Goal: Task Accomplishment & Management: Complete application form

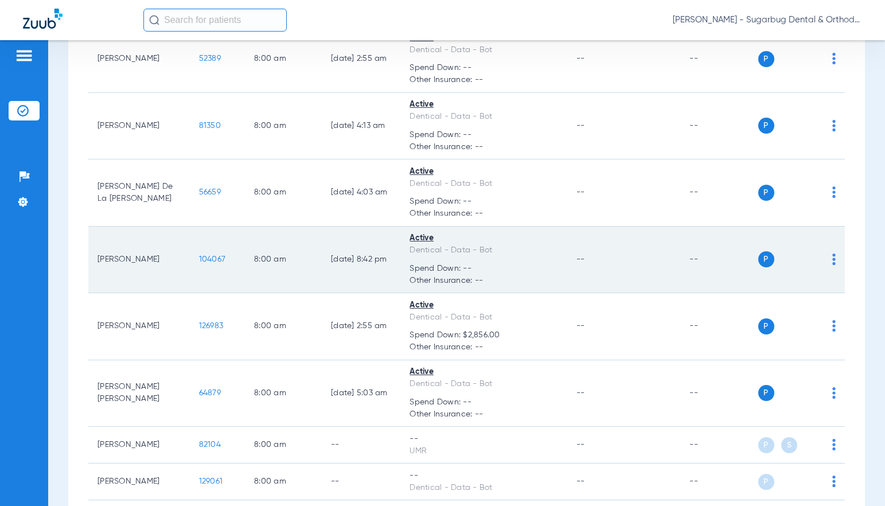
scroll to position [172, 0]
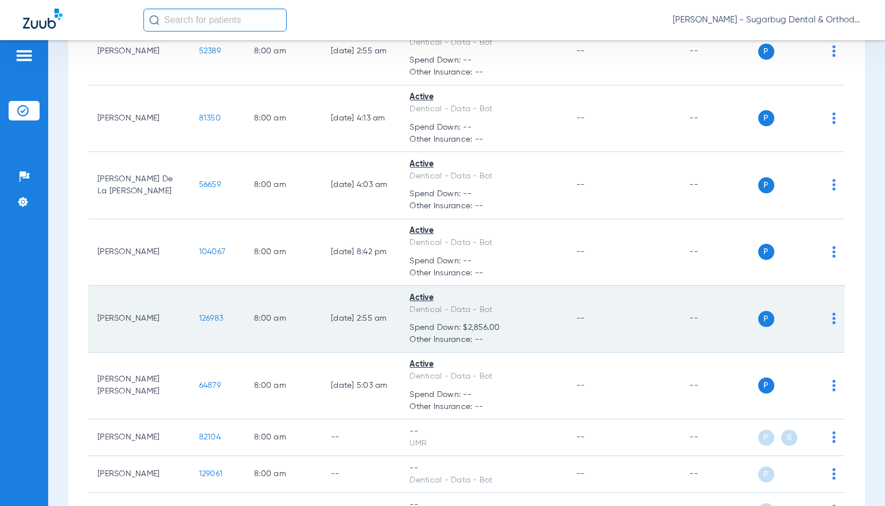
drag, startPoint x: 178, startPoint y: 318, endPoint x: 216, endPoint y: 324, distance: 37.6
click at [216, 324] on td "126983" at bounding box center [217, 319] width 55 height 67
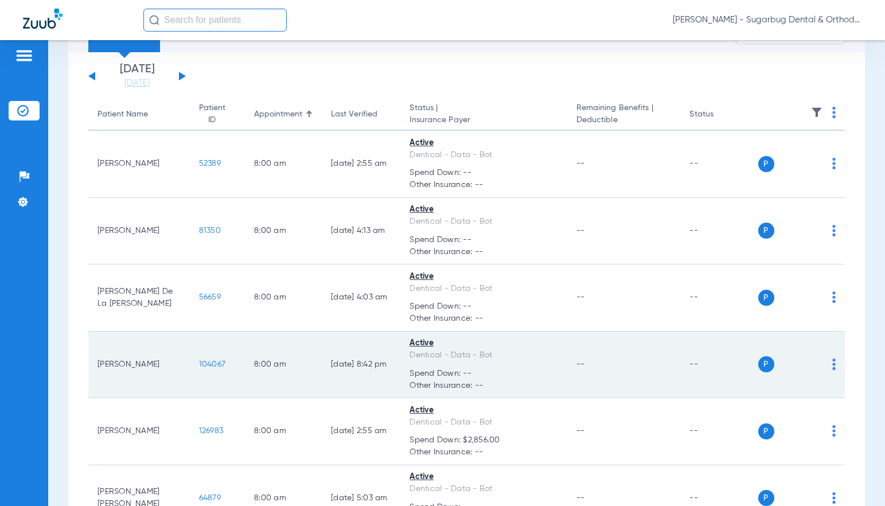
scroll to position [0, 0]
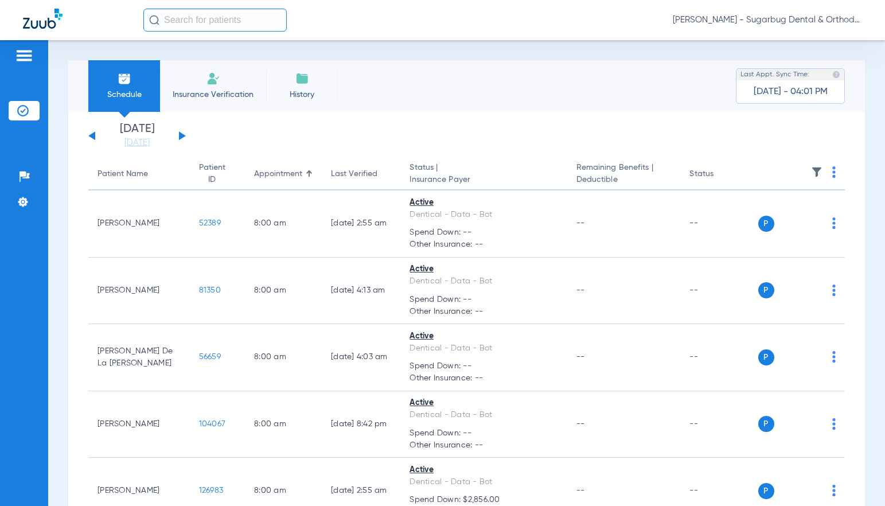
click at [181, 136] on button at bounding box center [182, 135] width 7 height 9
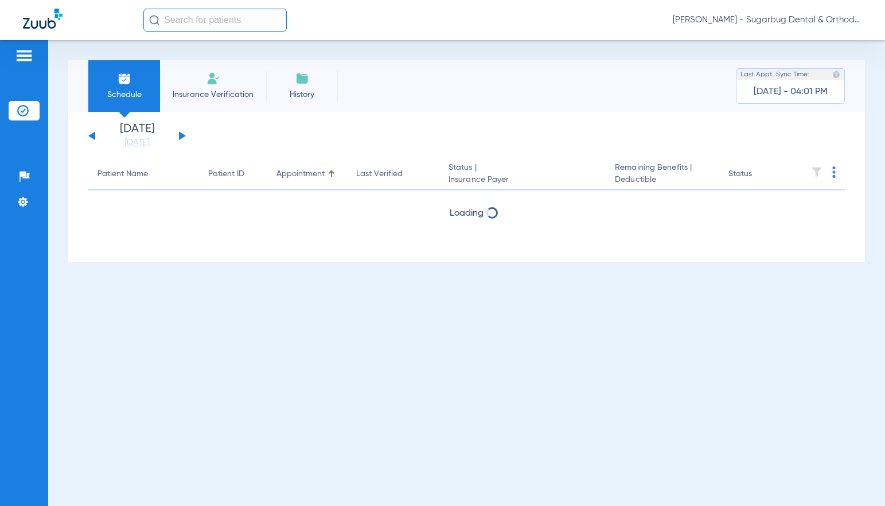
click at [181, 136] on button at bounding box center [182, 135] width 7 height 9
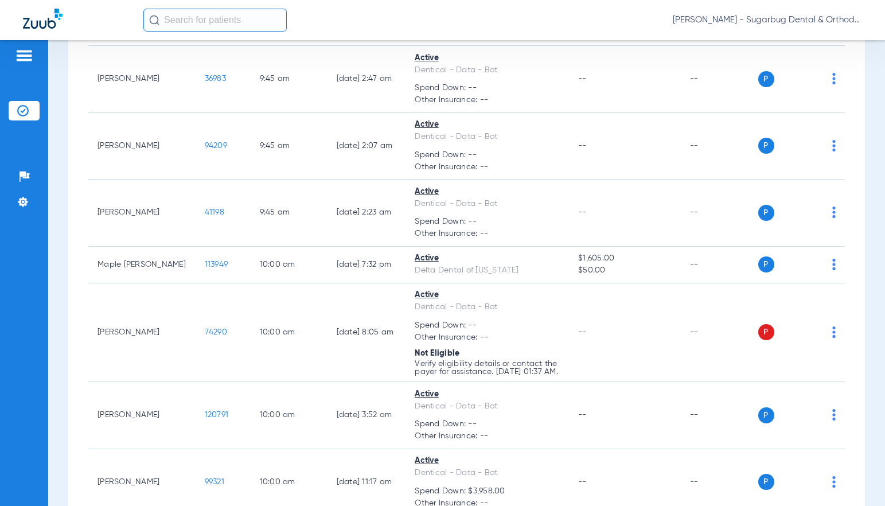
scroll to position [3615, 0]
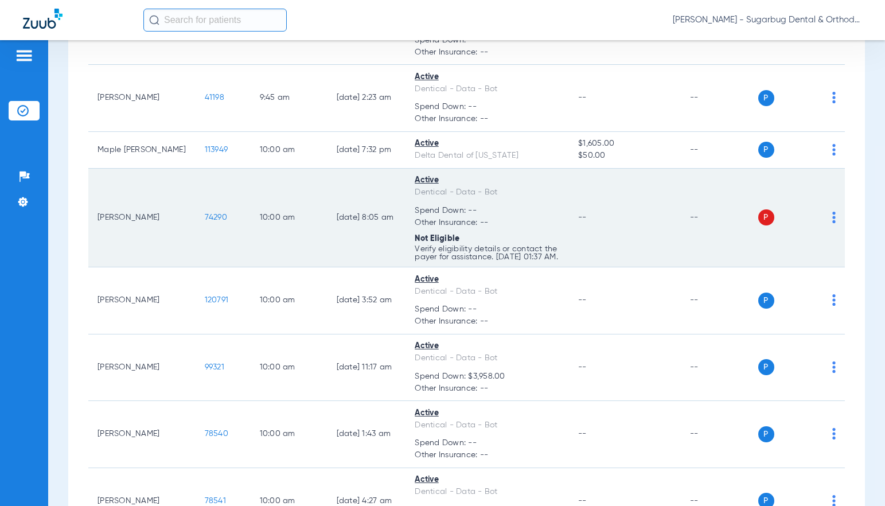
drag, startPoint x: 180, startPoint y: 228, endPoint x: 207, endPoint y: 227, distance: 27.0
click at [207, 227] on td "74290" at bounding box center [223, 218] width 55 height 99
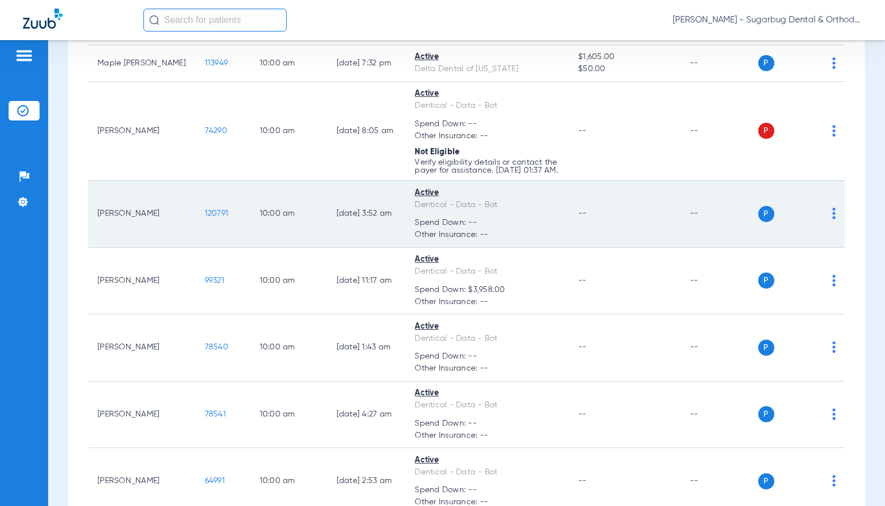
scroll to position [3729, 0]
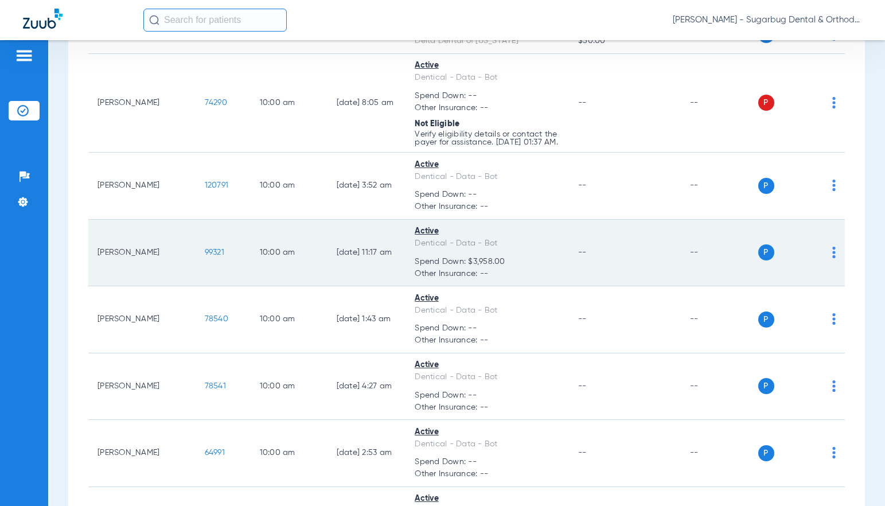
drag, startPoint x: 173, startPoint y: 262, endPoint x: 221, endPoint y: 264, distance: 48.2
click at [221, 264] on td "99321" at bounding box center [223, 253] width 55 height 67
copy span "99321"
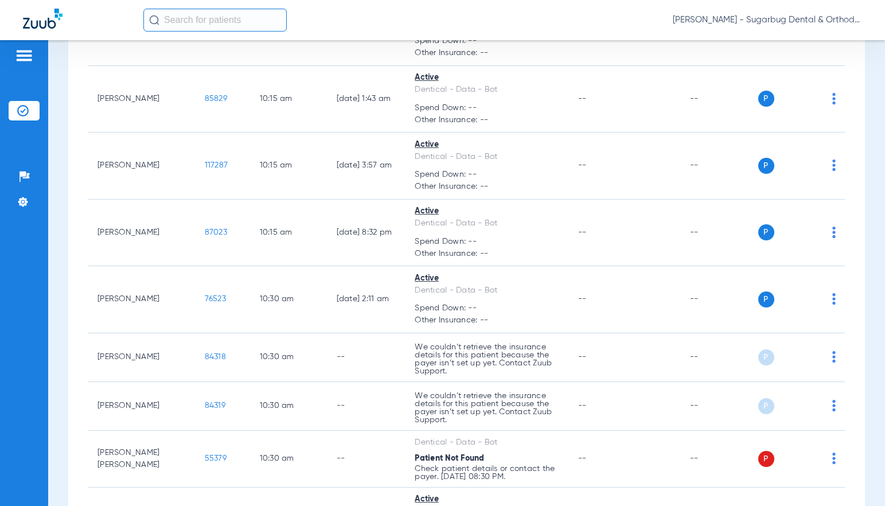
scroll to position [4533, 0]
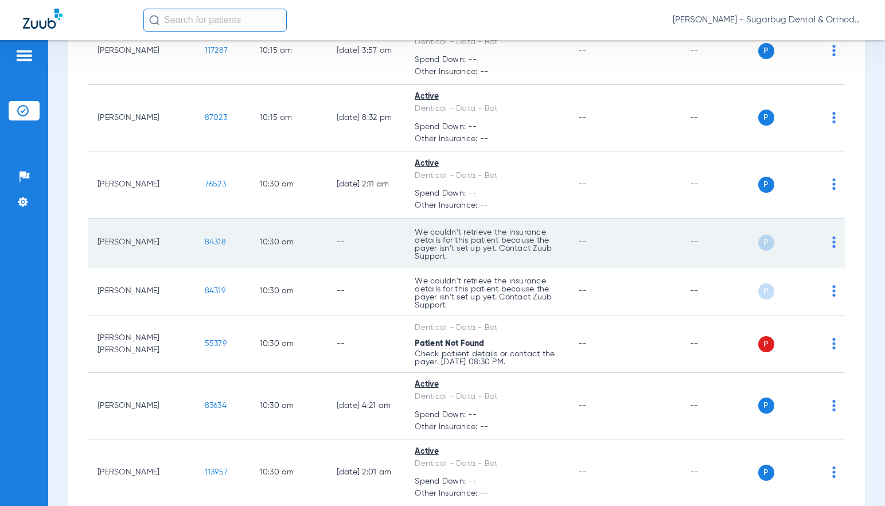
drag, startPoint x: 165, startPoint y: 248, endPoint x: 208, endPoint y: 252, distance: 42.6
click at [208, 252] on tr "[PERSON_NAME] 84318 10:30 AM -- We couldn’t retrieve the insurance details for …" at bounding box center [466, 243] width 757 height 49
click at [205, 259] on td "84318" at bounding box center [223, 243] width 55 height 49
drag, startPoint x: 173, startPoint y: 253, endPoint x: 204, endPoint y: 253, distance: 31.0
click at [204, 253] on td "84318" at bounding box center [223, 243] width 55 height 49
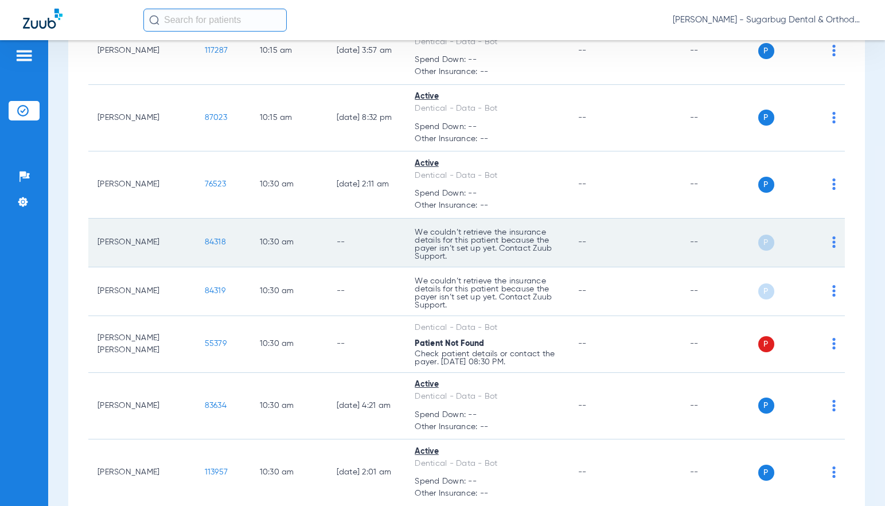
copy span "84318"
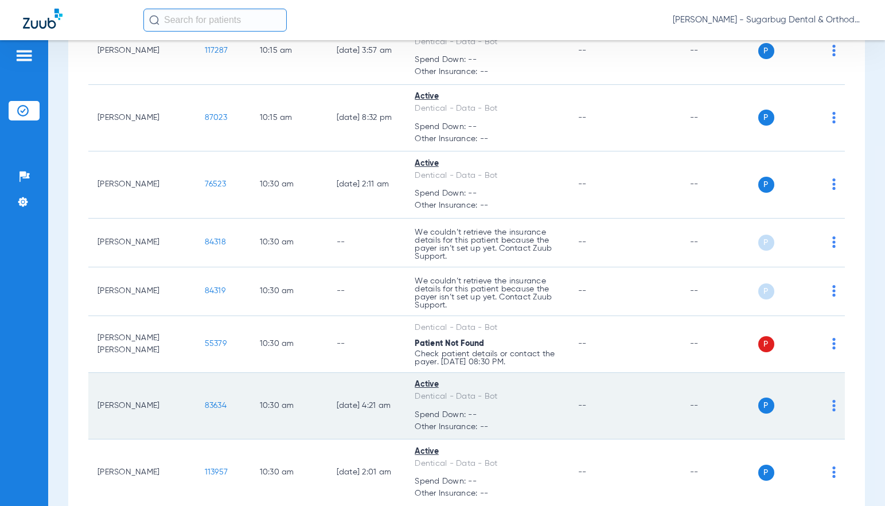
scroll to position [4647, 0]
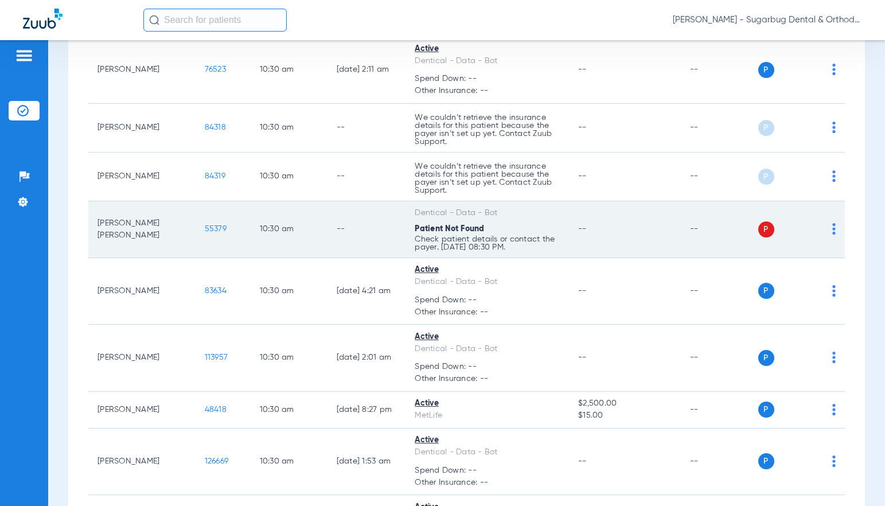
drag, startPoint x: 174, startPoint y: 238, endPoint x: 215, endPoint y: 244, distance: 40.6
click at [215, 244] on td "55379" at bounding box center [223, 229] width 55 height 57
copy span "55379"
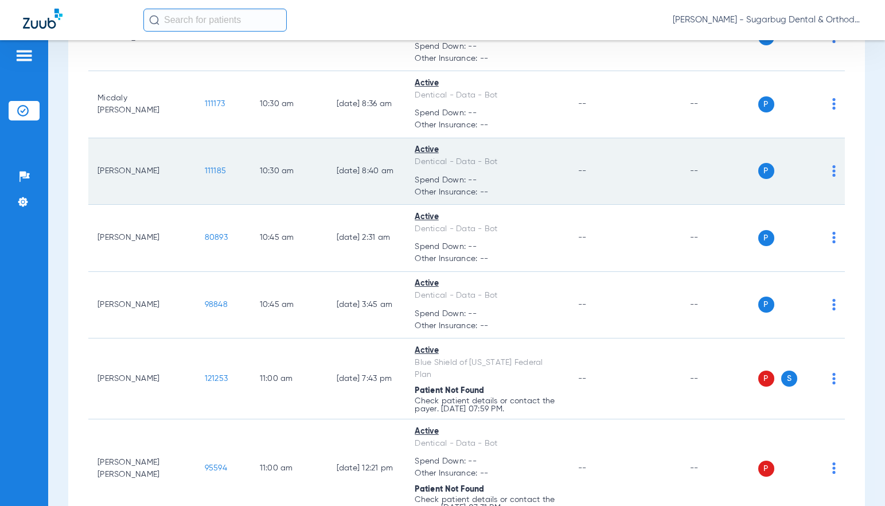
scroll to position [5106, 0]
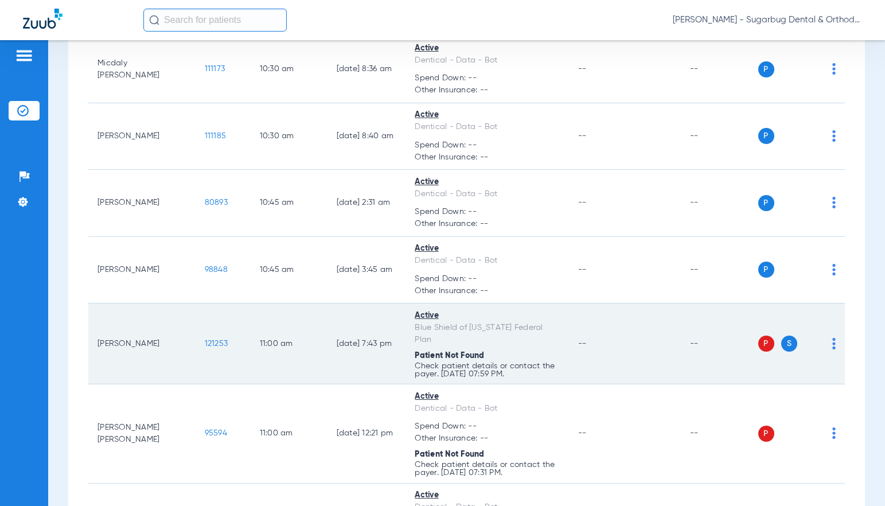
drag, startPoint x: 172, startPoint y: 351, endPoint x: 206, endPoint y: 349, distance: 33.9
click at [206, 349] on td "121253" at bounding box center [223, 344] width 55 height 81
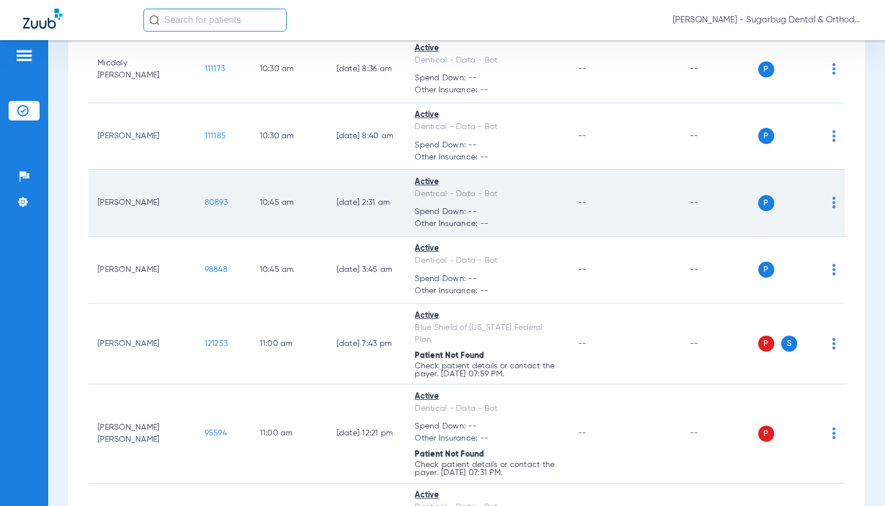
copy span "121253"
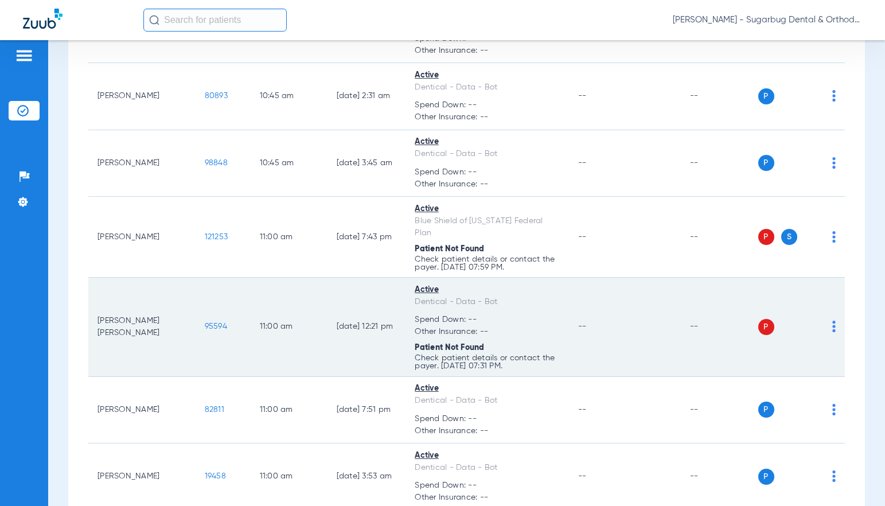
scroll to position [5278, 0]
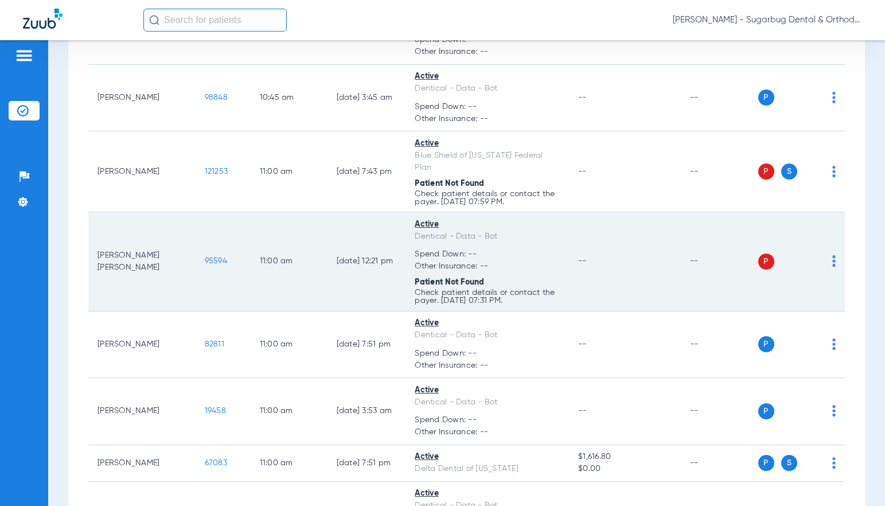
drag, startPoint x: 176, startPoint y: 254, endPoint x: 219, endPoint y: 255, distance: 43.0
click at [219, 255] on td "95594" at bounding box center [223, 261] width 55 height 99
copy span "95594"
click at [205, 257] on span "95594" at bounding box center [216, 261] width 22 height 8
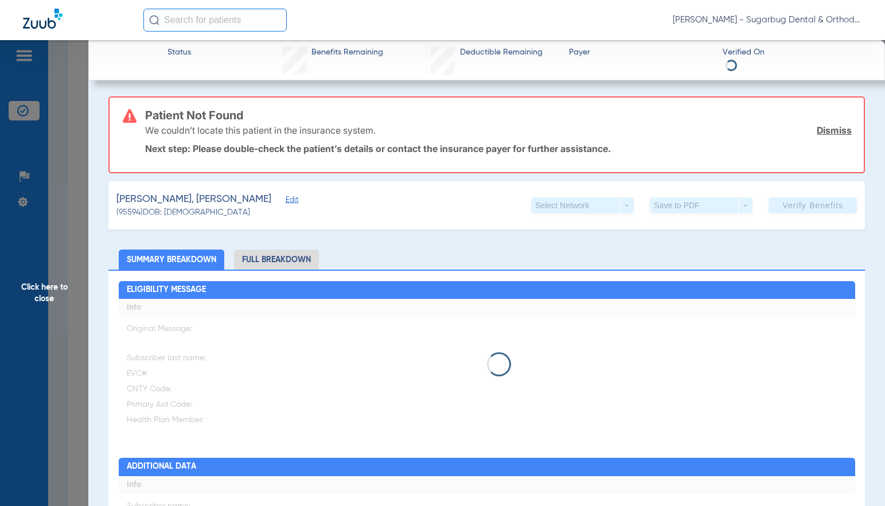
type input "[PERSON_NAME]"
type input "[DATE]"
type input "92219490H23174"
type input "DentiCal"
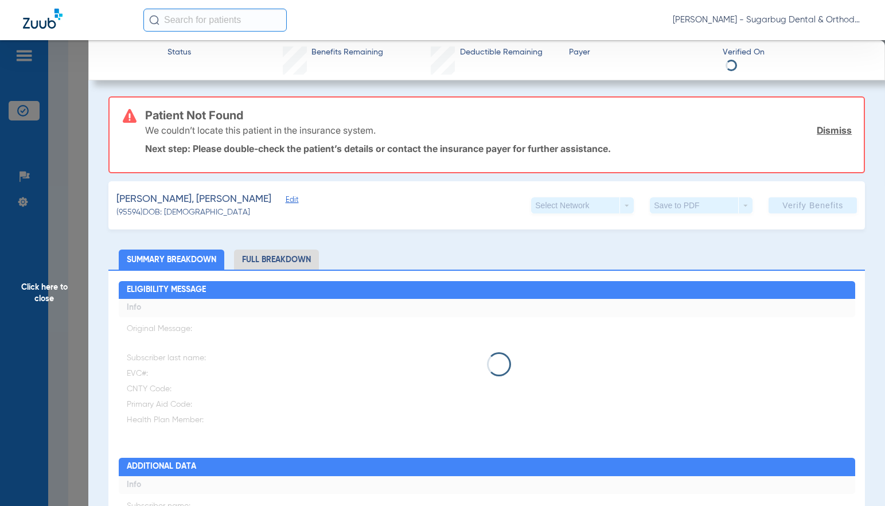
click at [286, 200] on span "Edit" at bounding box center [291, 201] width 10 height 11
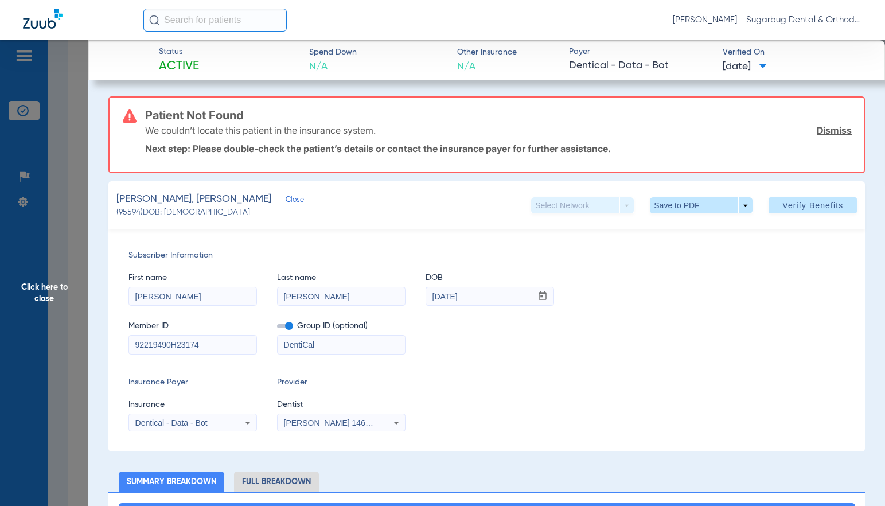
drag, startPoint x: 208, startPoint y: 347, endPoint x: 258, endPoint y: 349, distance: 49.4
click at [258, 349] on div "Member ID 92219490H23174 Group ID (optional) DentiCal" at bounding box center [487, 332] width 717 height 44
type input "92219490H"
click at [819, 211] on span at bounding box center [813, 206] width 88 height 28
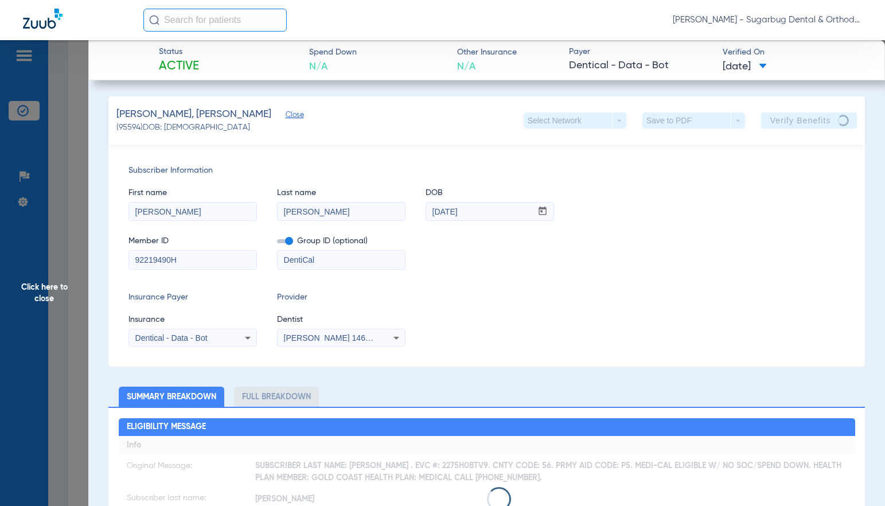
click at [286, 117] on span "Close" at bounding box center [291, 116] width 10 height 11
click at [45, 298] on span "Click here to close" at bounding box center [44, 293] width 88 height 506
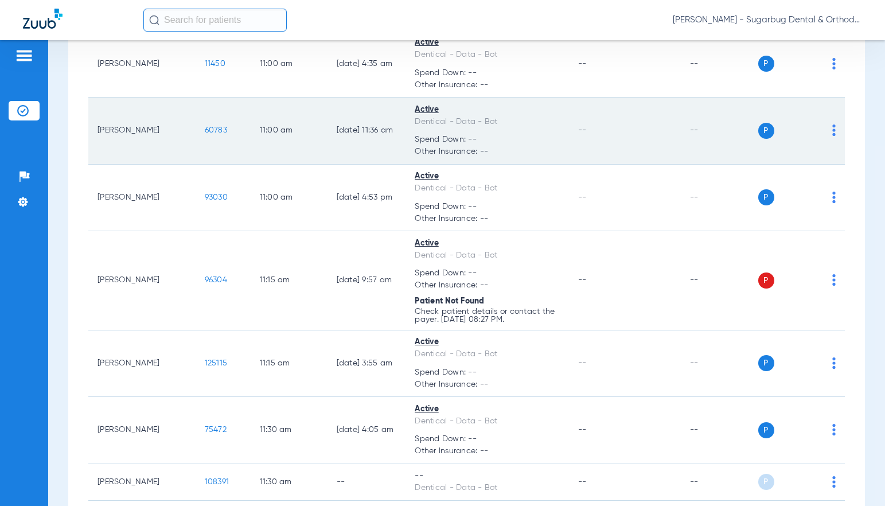
scroll to position [5737, 0]
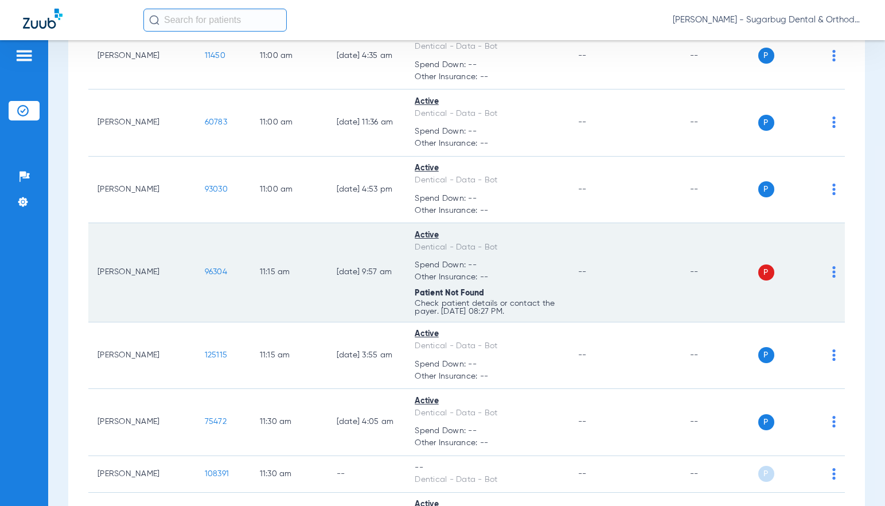
drag, startPoint x: 192, startPoint y: 266, endPoint x: 209, endPoint y: 267, distance: 16.7
click at [209, 267] on td "96304" at bounding box center [223, 272] width 55 height 99
copy span "96304"
click at [205, 268] on span "96304" at bounding box center [216, 272] width 22 height 8
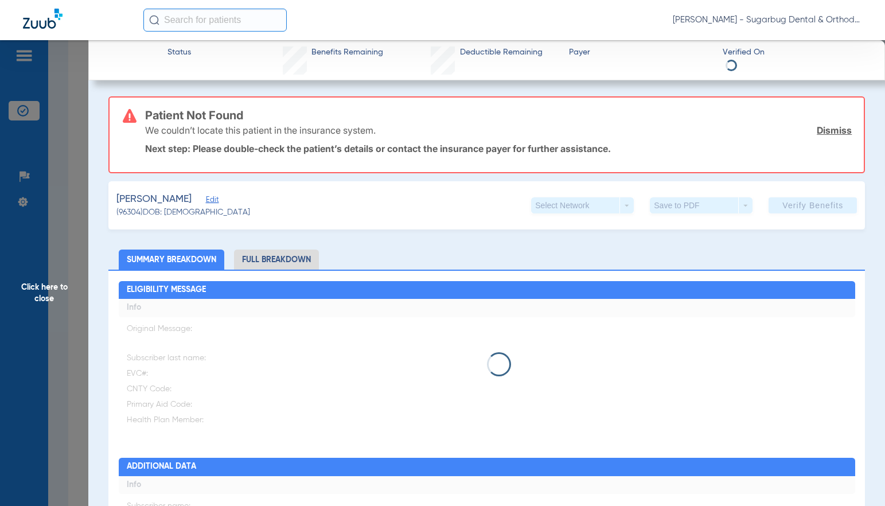
type input "[PERSON_NAME]"
type input "[DATE]"
type input "93530059G421723"
type input "DentiCal"
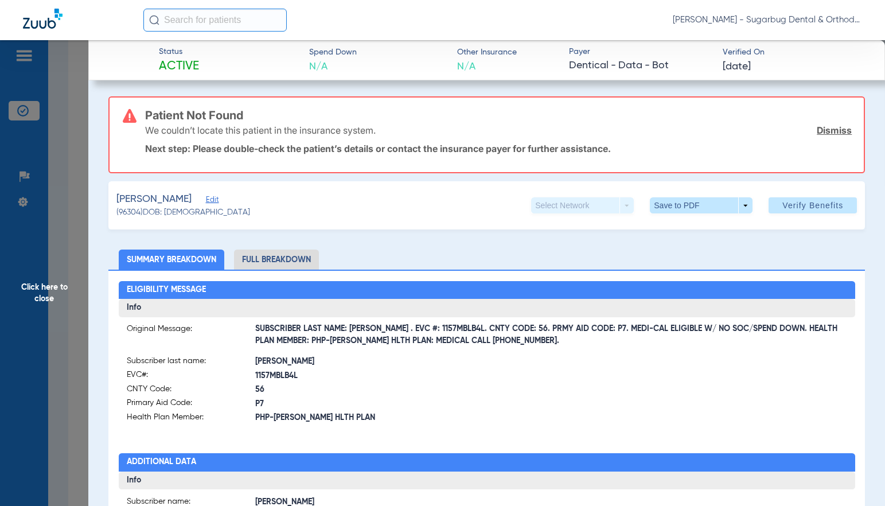
click at [206, 203] on span "Edit" at bounding box center [211, 201] width 10 height 11
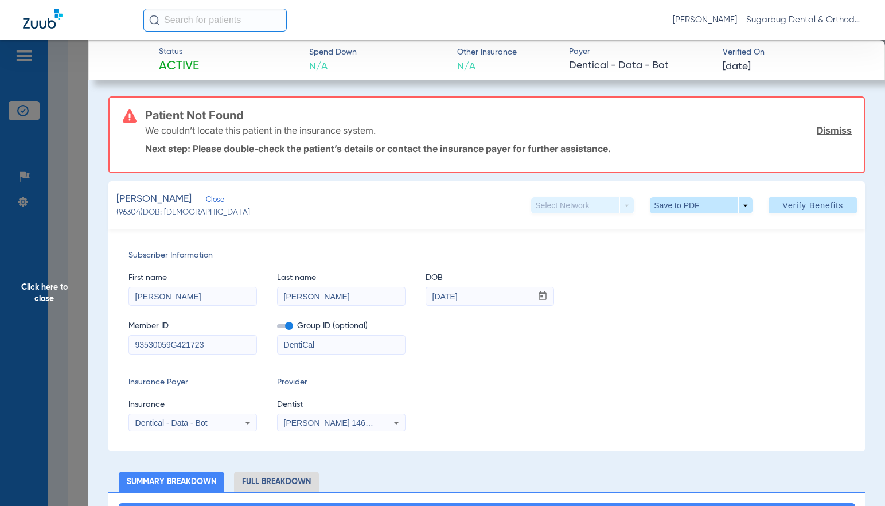
click at [225, 347] on input "93530059G421723" at bounding box center [192, 345] width 127 height 18
type input "93530059G"
click at [812, 205] on span "Verify Benefits" at bounding box center [813, 205] width 61 height 9
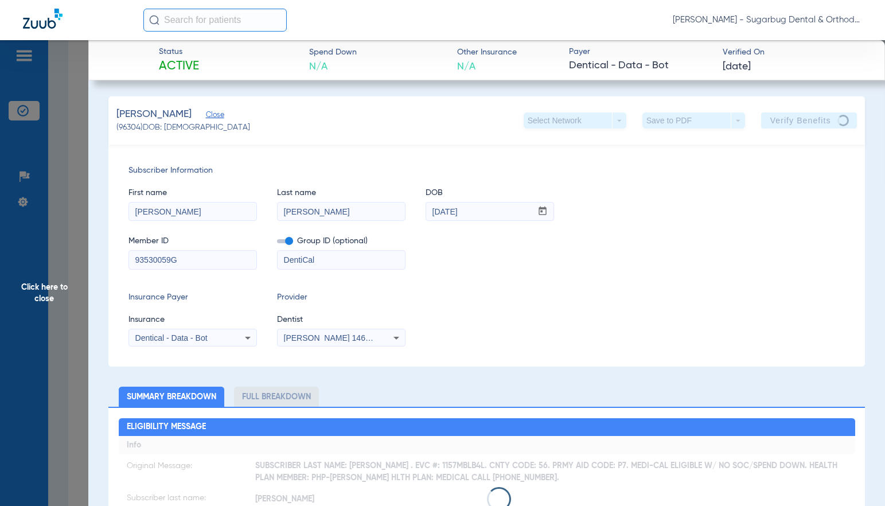
click at [206, 116] on span "Close" at bounding box center [211, 116] width 10 height 11
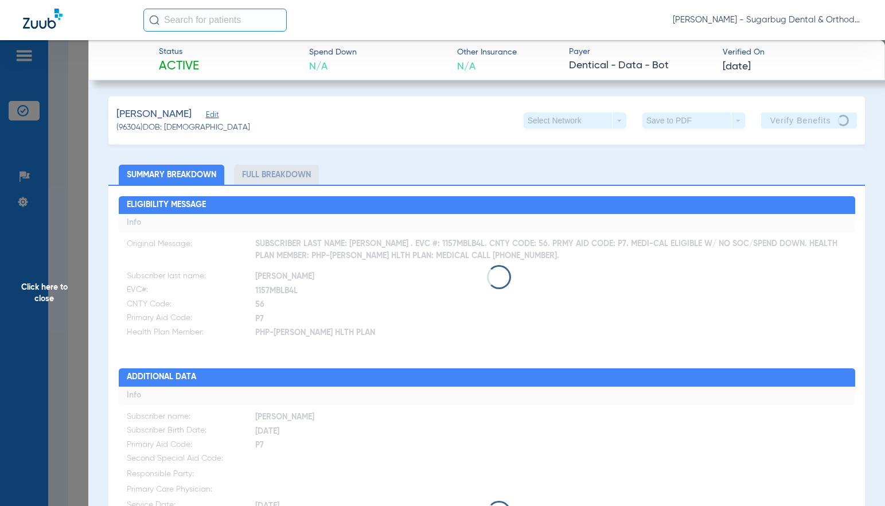
click at [42, 297] on span "Click here to close" at bounding box center [44, 293] width 88 height 506
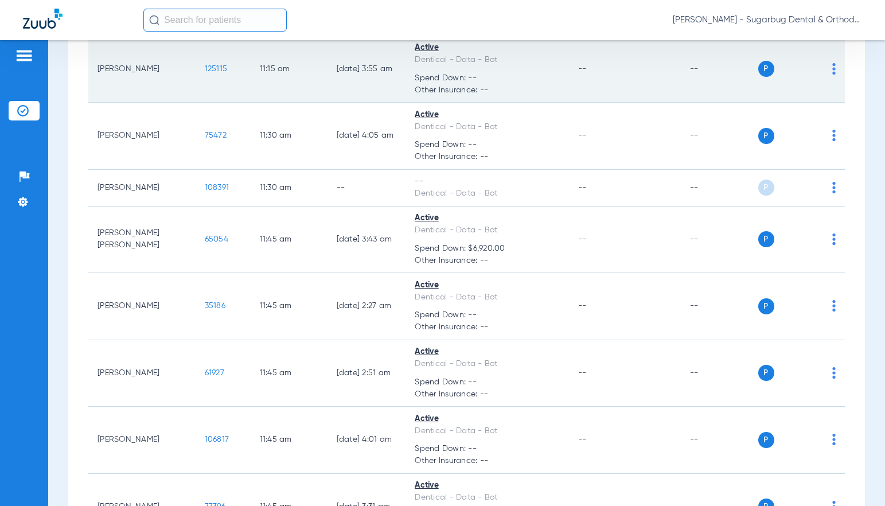
scroll to position [6024, 0]
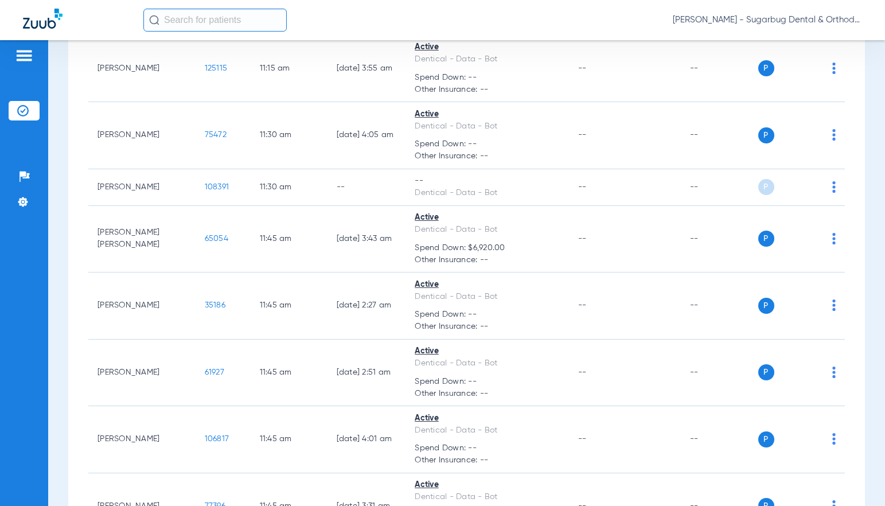
drag, startPoint x: 173, startPoint y: 252, endPoint x: 20, endPoint y: 165, distance: 176.3
click at [203, 250] on td "65054" at bounding box center [223, 239] width 55 height 67
copy span "650"
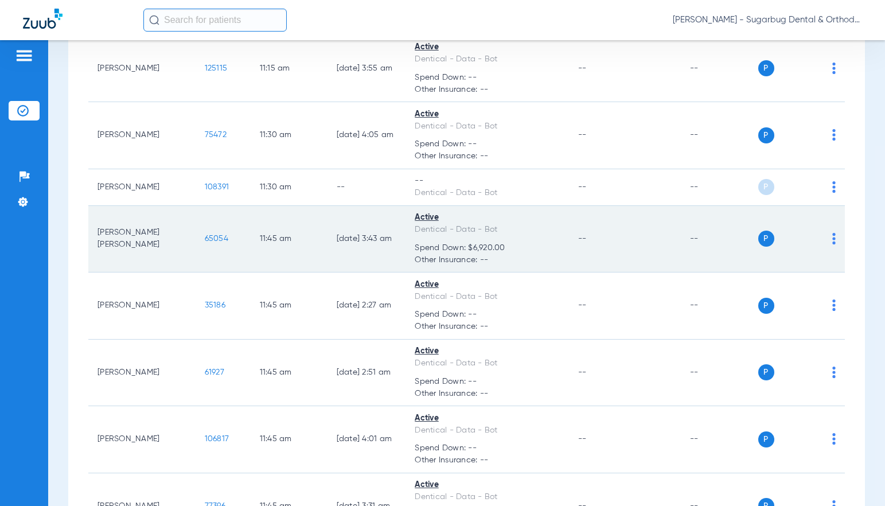
click at [205, 243] on span "65054" at bounding box center [217, 239] width 24 height 8
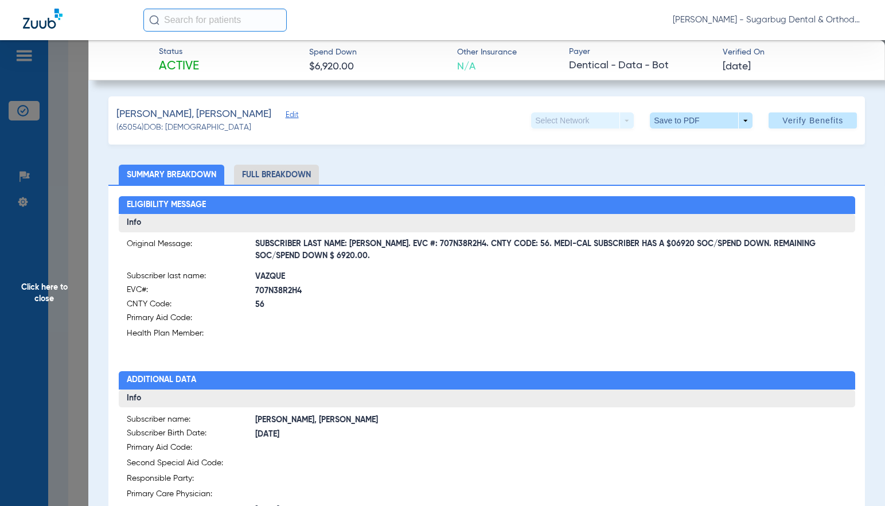
scroll to position [172, 0]
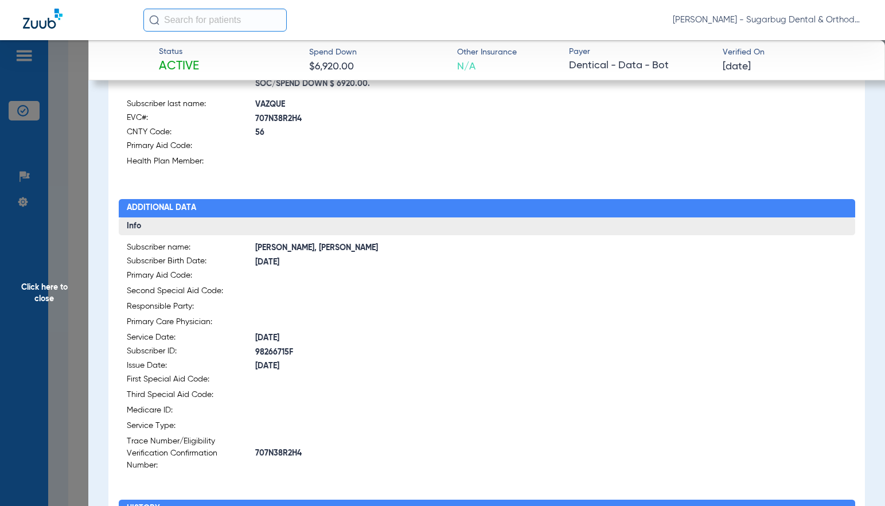
click at [270, 347] on span "98266715F" at bounding box center [371, 353] width 232 height 12
click at [42, 296] on span "Click here to close" at bounding box center [44, 293] width 88 height 506
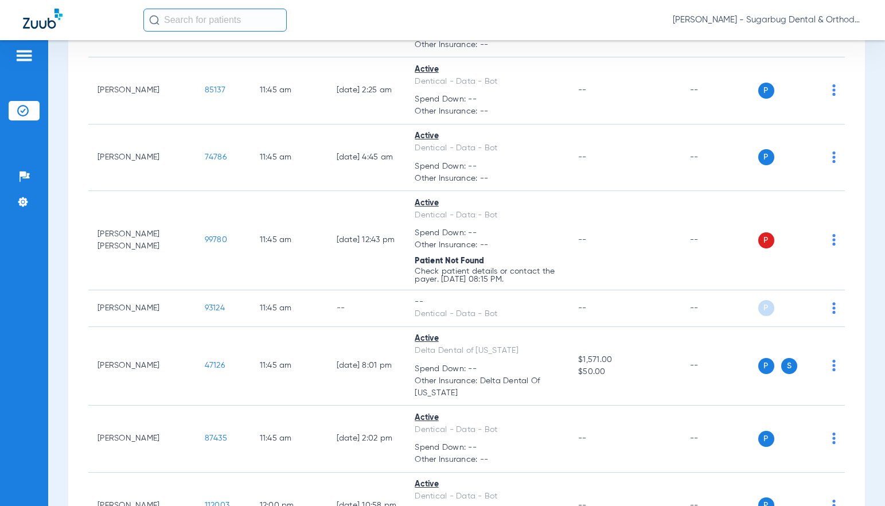
scroll to position [6655, 0]
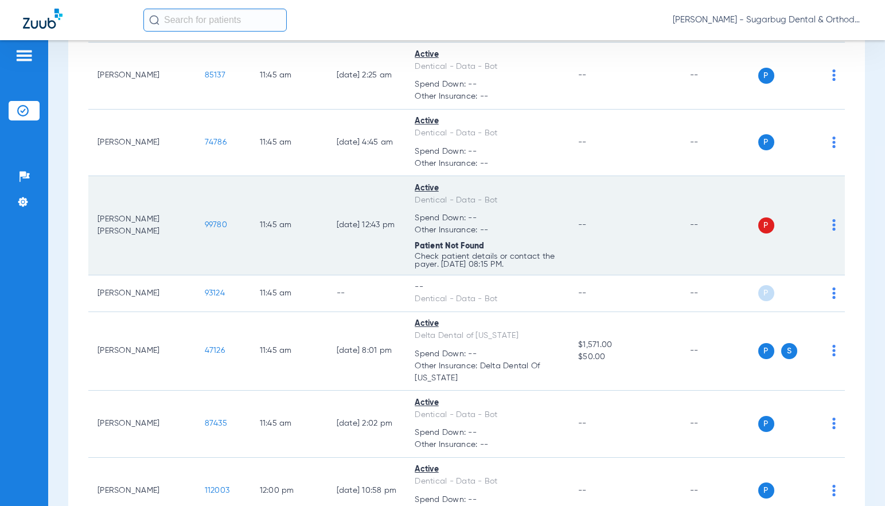
drag, startPoint x: 173, startPoint y: 234, endPoint x: 219, endPoint y: 238, distance: 46.0
click at [219, 238] on td "99780" at bounding box center [223, 225] width 55 height 99
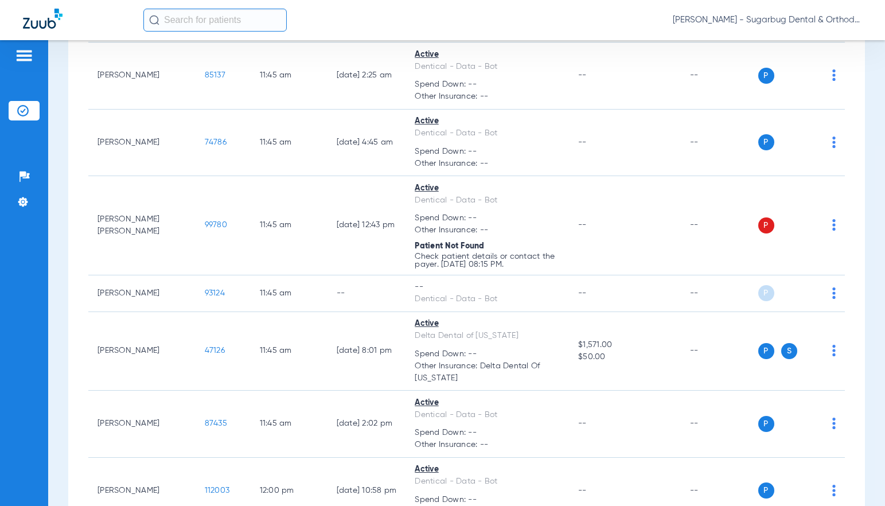
copy span "99780"
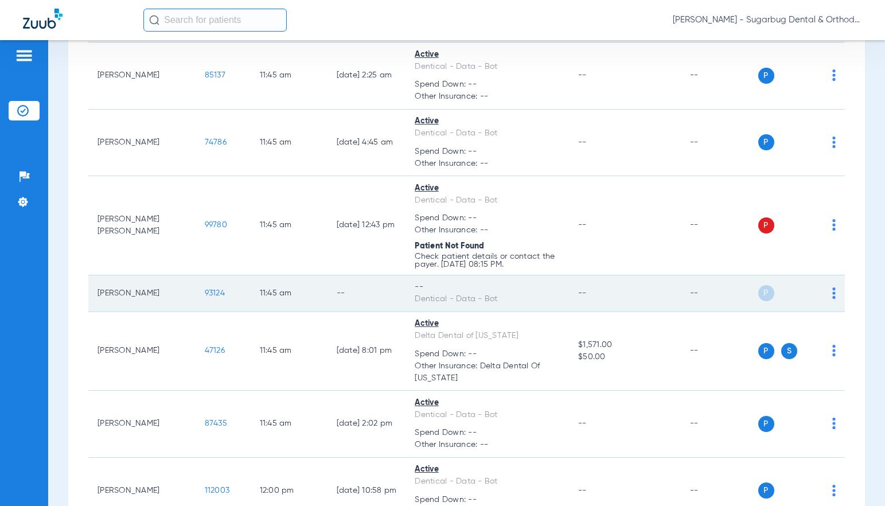
drag, startPoint x: 174, startPoint y: 305, endPoint x: 203, endPoint y: 306, distance: 28.7
click at [203, 306] on td "93124" at bounding box center [223, 293] width 55 height 37
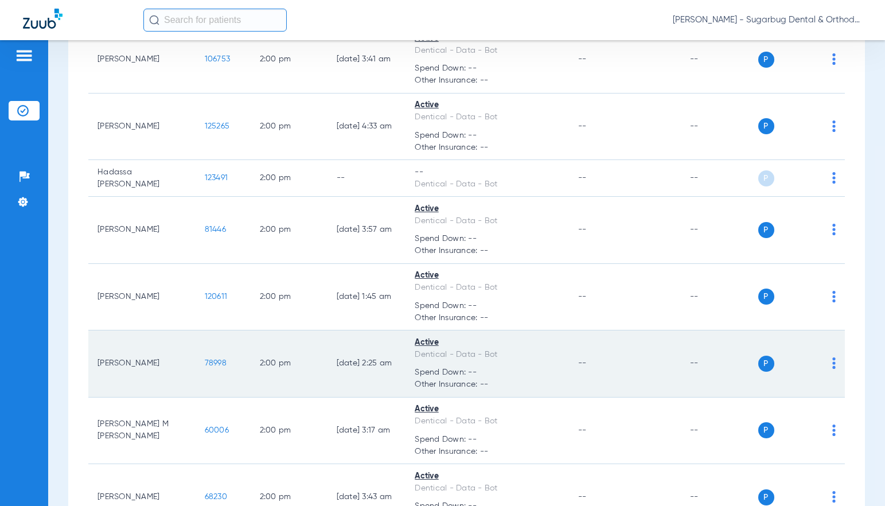
scroll to position [7746, 0]
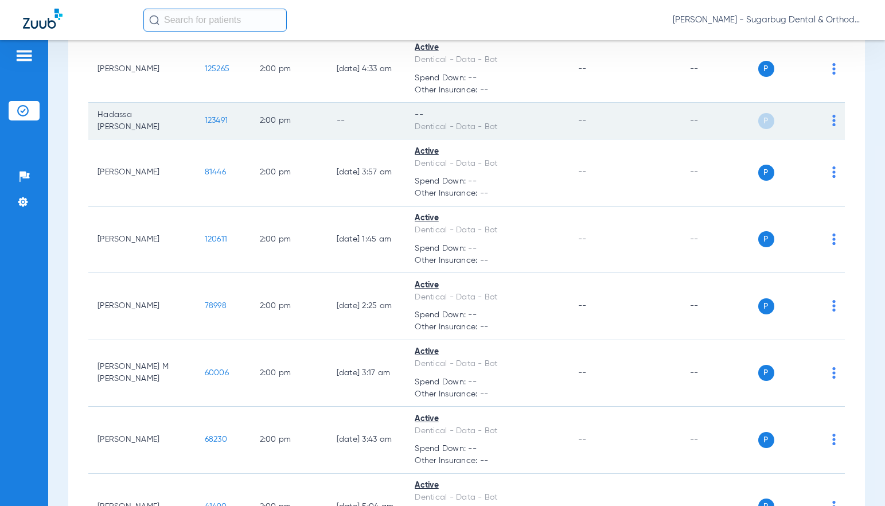
drag, startPoint x: 180, startPoint y: 146, endPoint x: 213, endPoint y: 144, distance: 33.4
click at [207, 139] on td "123491" at bounding box center [223, 121] width 55 height 37
click at [214, 139] on td "123491" at bounding box center [223, 121] width 55 height 37
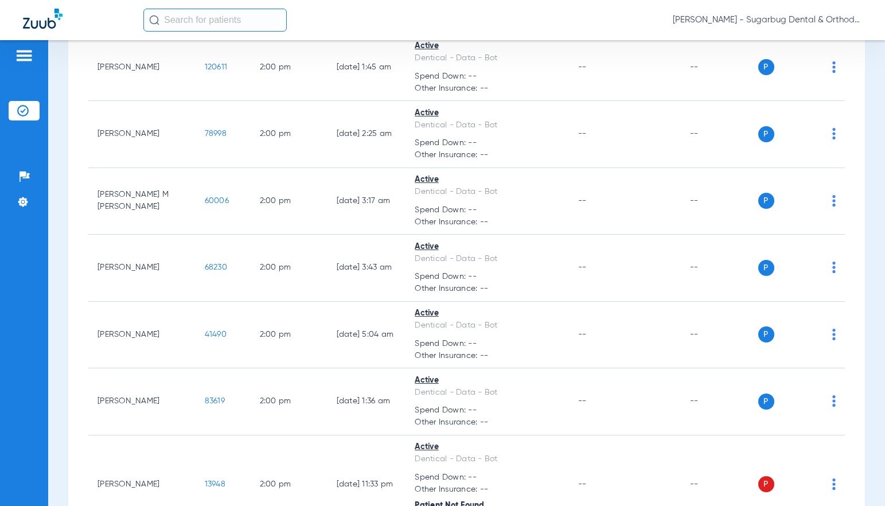
scroll to position [8204, 0]
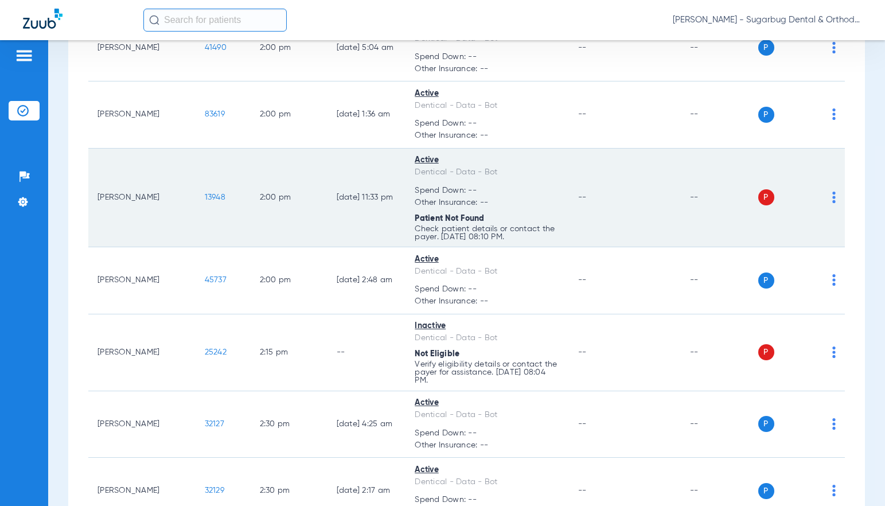
drag, startPoint x: 160, startPoint y: 234, endPoint x: 203, endPoint y: 232, distance: 42.5
click at [203, 232] on tr "[PERSON_NAME] 13948 2:00 PM [DATE] 11:33 PM Active Dentical - Data - Bot Spend …" at bounding box center [466, 198] width 757 height 99
click at [196, 223] on td "13948" at bounding box center [223, 198] width 55 height 99
click at [205, 201] on span "13948" at bounding box center [215, 197] width 21 height 8
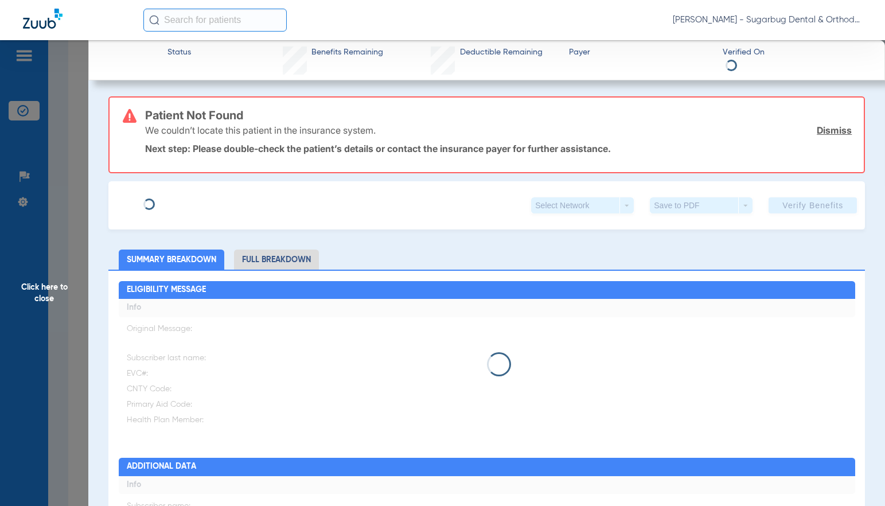
type input "[PERSON_NAME]"
type input "[DATE]"
type input "99470947E58081"
type input "DentiCal"
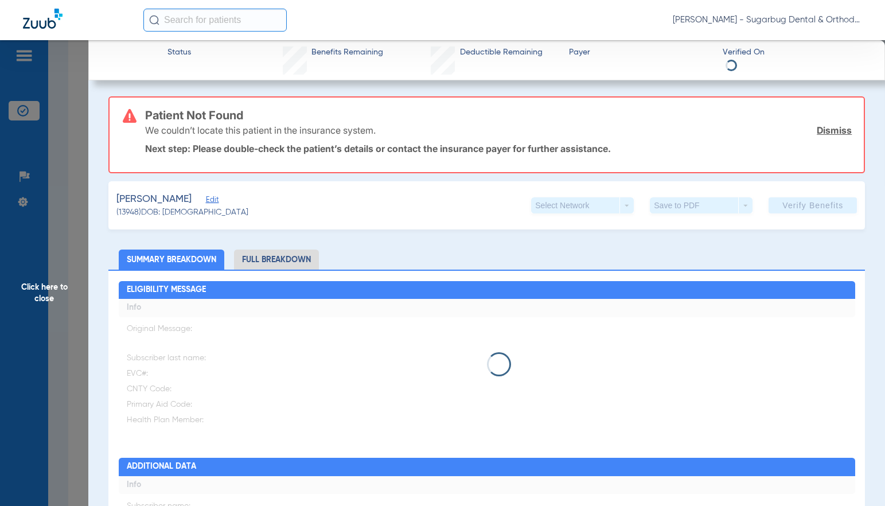
click at [209, 200] on span "Edit" at bounding box center [211, 201] width 10 height 11
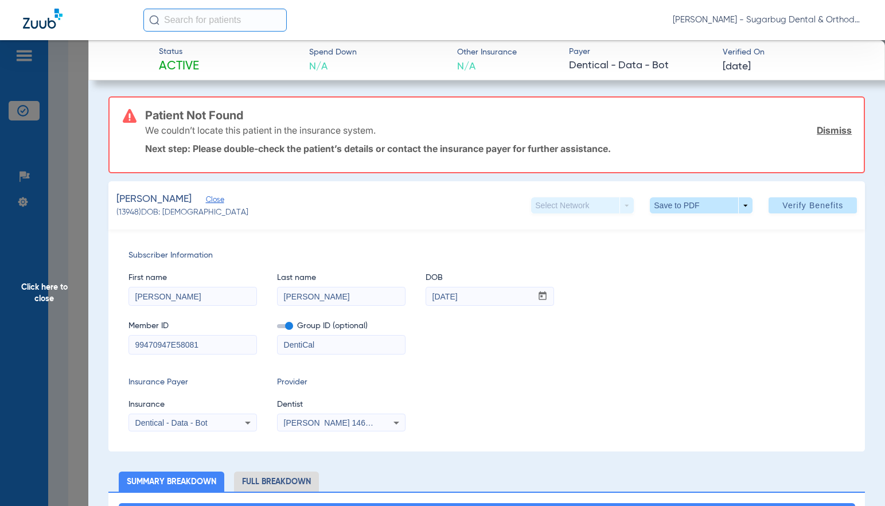
click at [225, 339] on input "99470947E58081" at bounding box center [192, 345] width 127 height 18
type input "99470947E"
click at [787, 205] on span "Verify Benefits" at bounding box center [813, 205] width 61 height 9
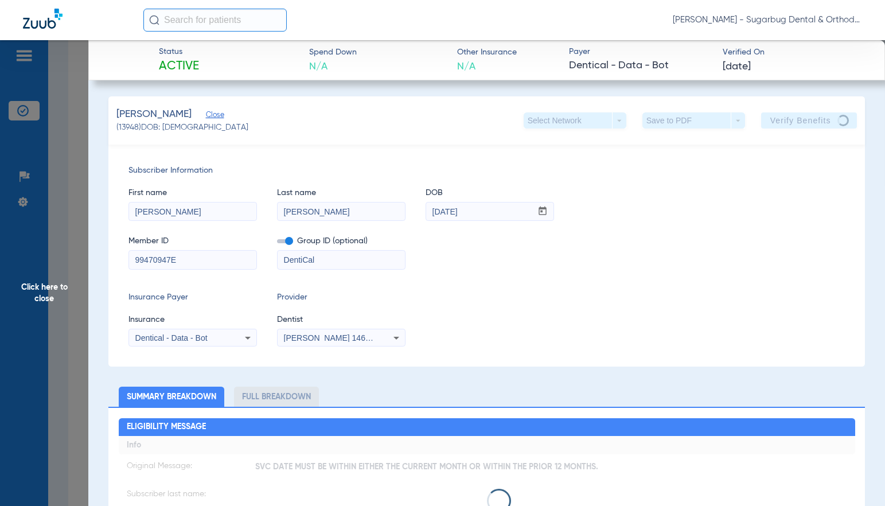
click at [209, 113] on span "Close" at bounding box center [211, 116] width 10 height 11
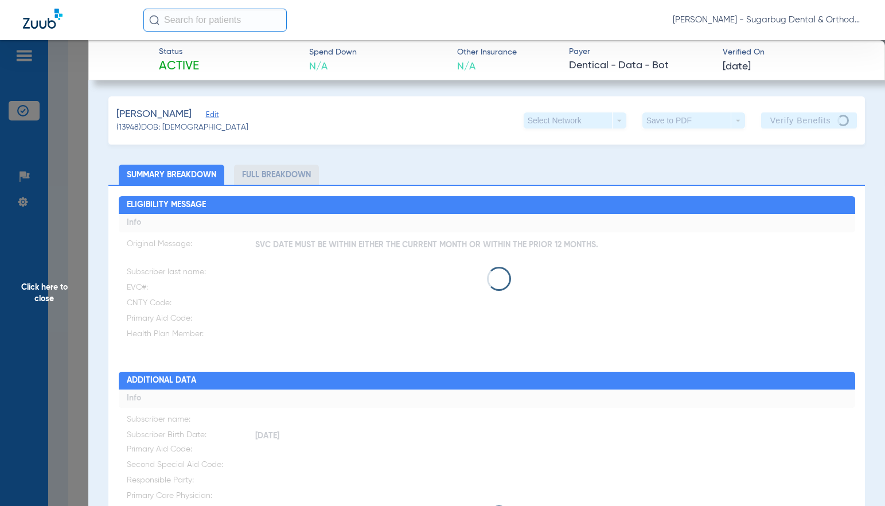
click at [46, 299] on span "Click here to close" at bounding box center [44, 293] width 88 height 506
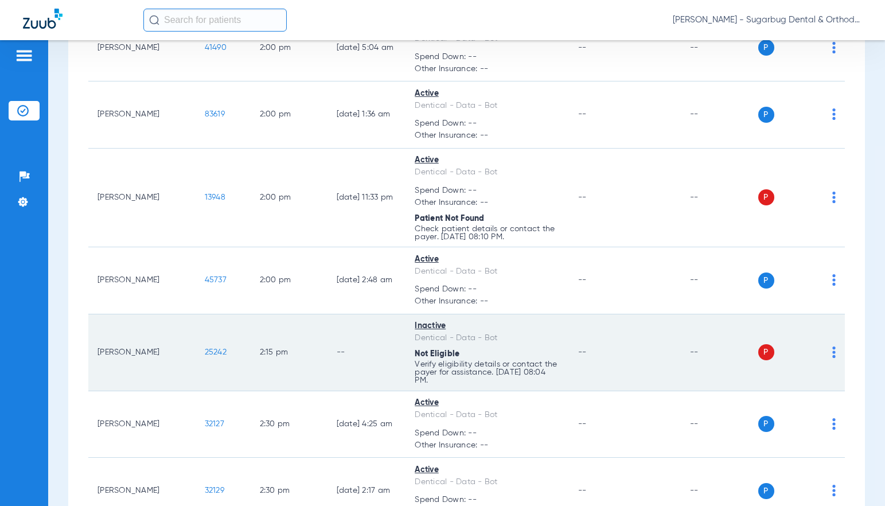
scroll to position [8377, 0]
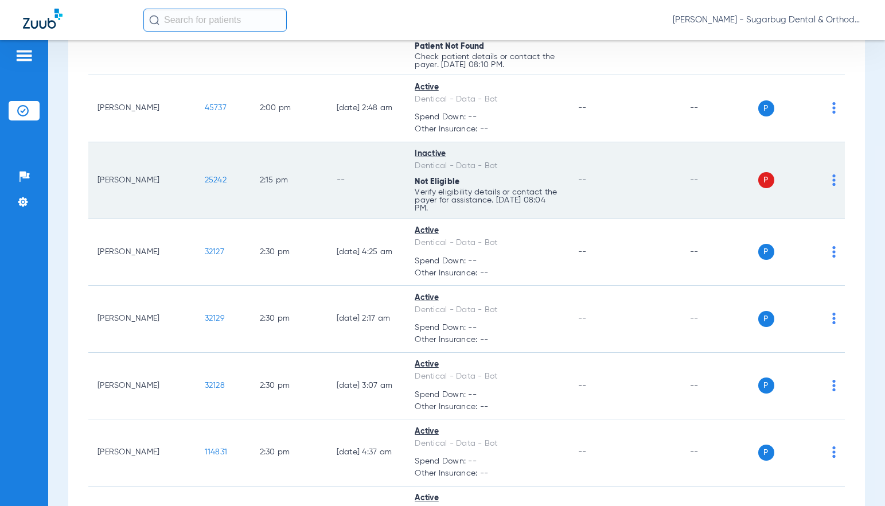
drag, startPoint x: 193, startPoint y: 216, endPoint x: 201, endPoint y: 215, distance: 8.1
click at [201, 215] on td "25242" at bounding box center [223, 180] width 55 height 77
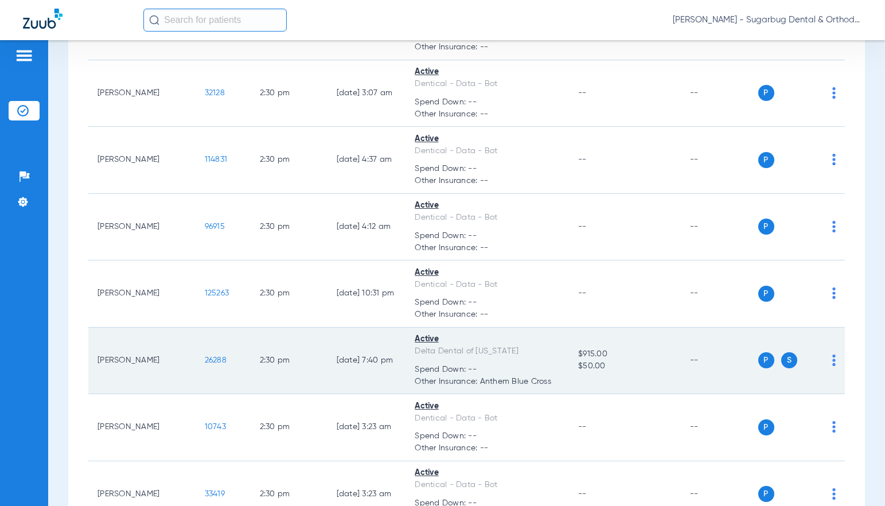
scroll to position [8778, 0]
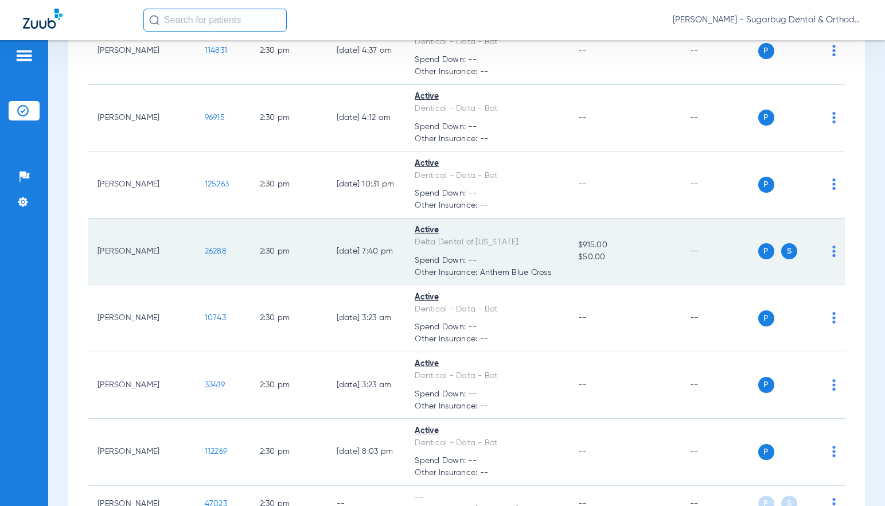
drag, startPoint x: 181, startPoint y: 283, endPoint x: 199, endPoint y: 282, distance: 18.4
click at [199, 282] on td "26288" at bounding box center [223, 252] width 55 height 67
click at [211, 281] on td "26288" at bounding box center [223, 252] width 55 height 67
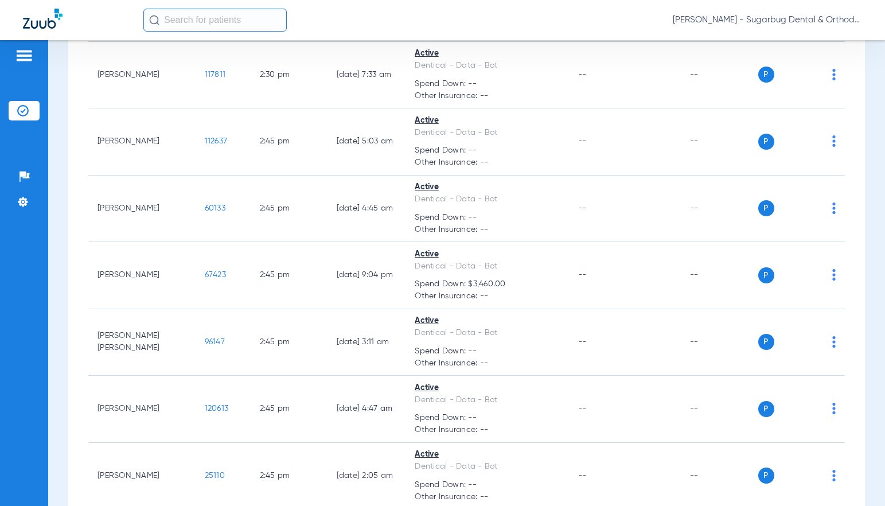
scroll to position [9295, 0]
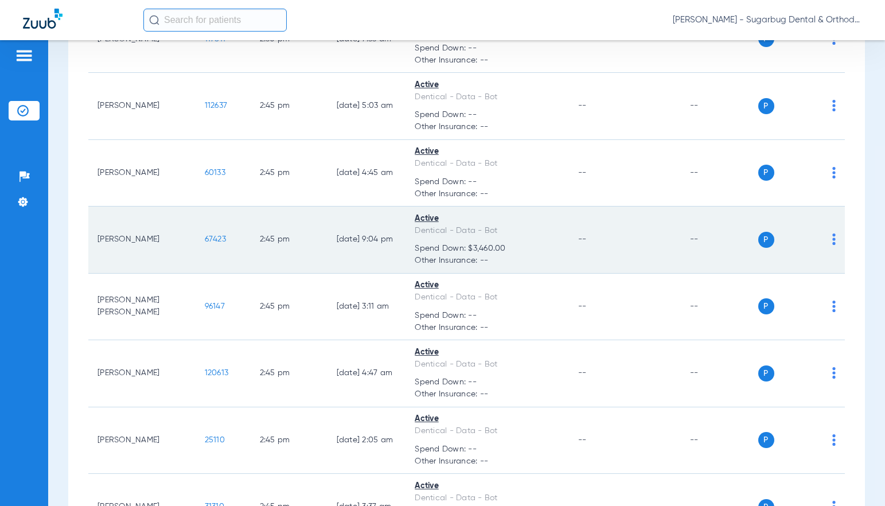
drag, startPoint x: 175, startPoint y: 277, endPoint x: 211, endPoint y: 274, distance: 35.7
click at [211, 274] on td "67423" at bounding box center [223, 240] width 55 height 67
click at [205, 243] on span "67423" at bounding box center [215, 239] width 21 height 8
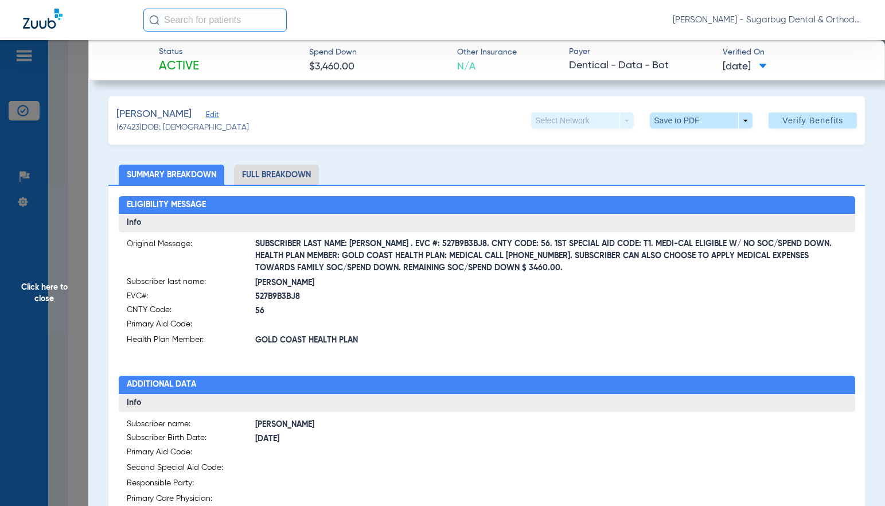
click at [36, 294] on span "Click here to close" at bounding box center [44, 293] width 88 height 506
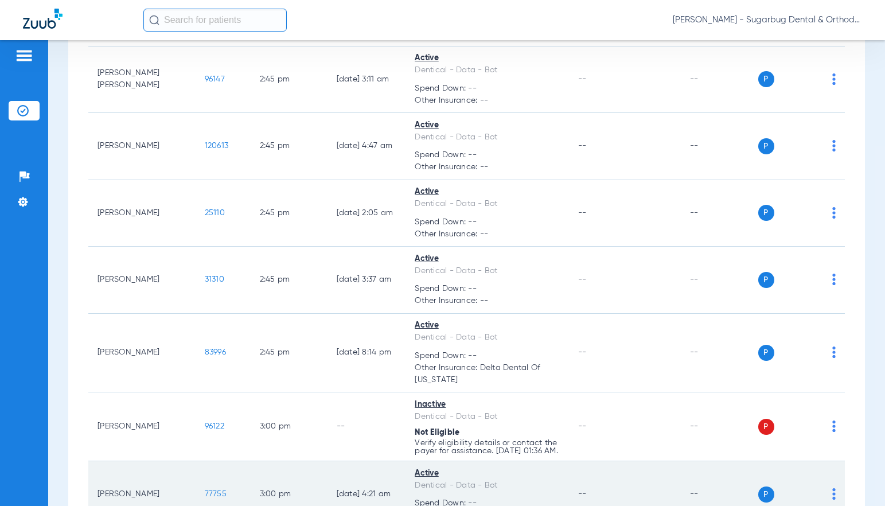
scroll to position [9639, 0]
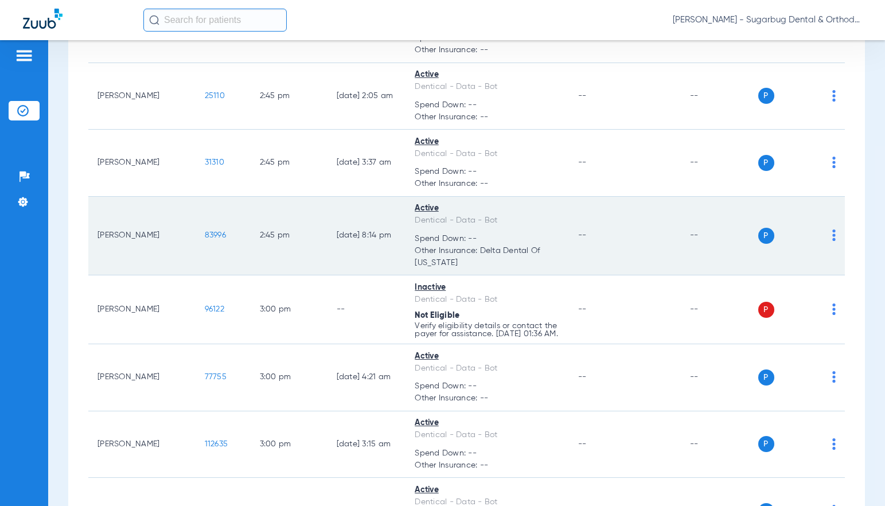
drag, startPoint x: 172, startPoint y: 269, endPoint x: 202, endPoint y: 271, distance: 29.9
click at [202, 271] on td "83996" at bounding box center [223, 236] width 55 height 79
click at [205, 239] on span "83996" at bounding box center [215, 235] width 21 height 8
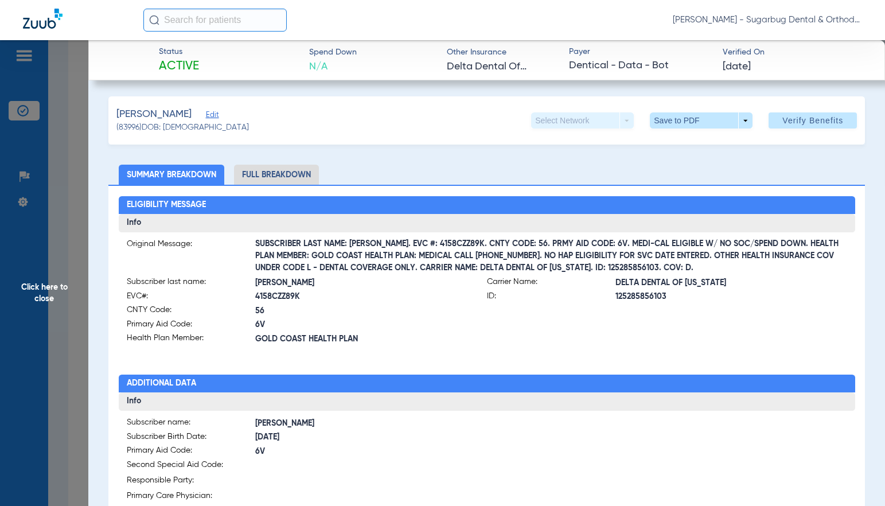
drag, startPoint x: 613, startPoint y: 285, endPoint x: 728, endPoint y: 281, distance: 114.8
click at [728, 281] on span "DELTA DENTAL OF [US_STATE]" at bounding box center [732, 283] width 232 height 12
click at [46, 298] on span "Click here to close" at bounding box center [44, 293] width 88 height 506
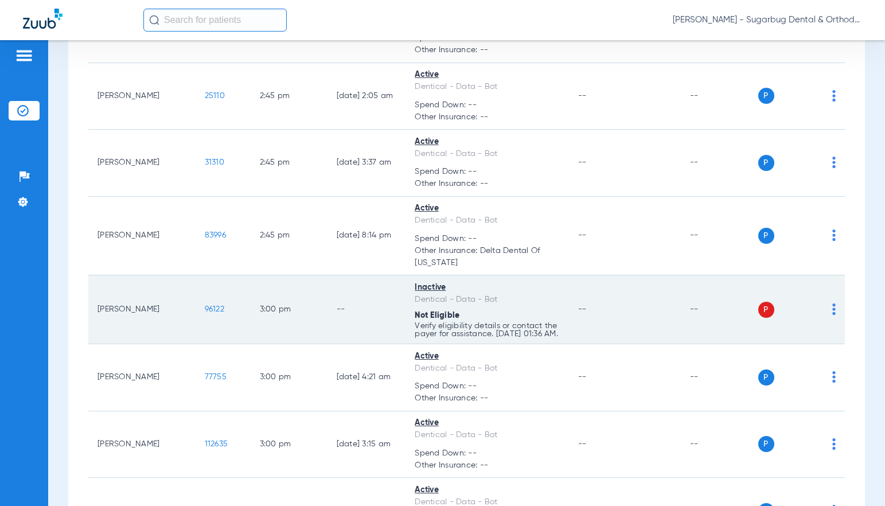
scroll to position [9696, 0]
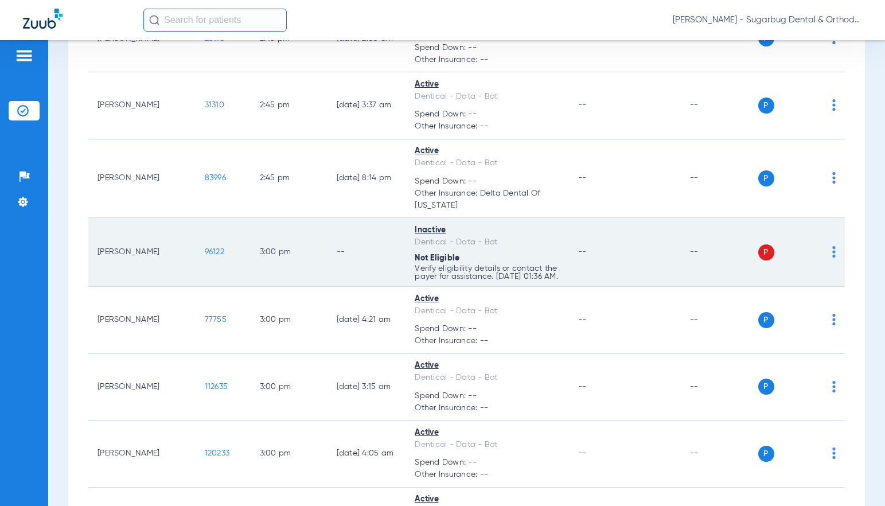
drag, startPoint x: 173, startPoint y: 290, endPoint x: 207, endPoint y: 292, distance: 34.5
click at [207, 287] on td "96122" at bounding box center [223, 252] width 55 height 69
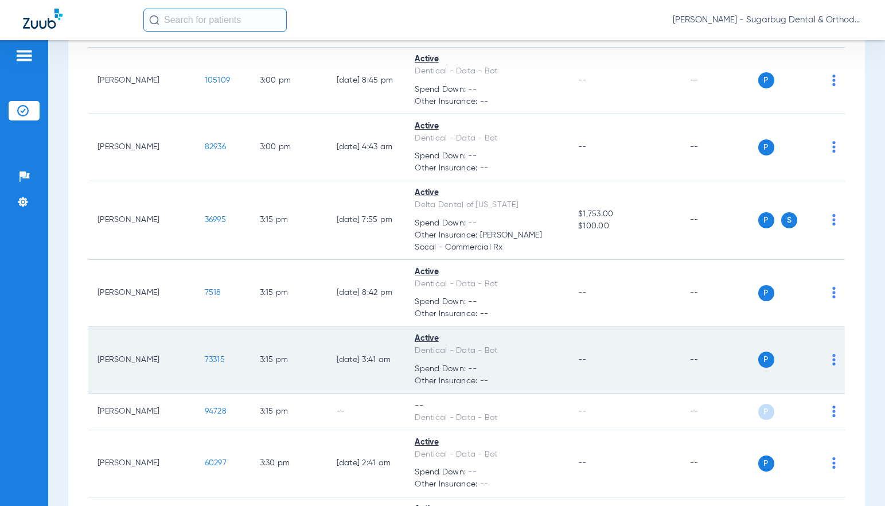
scroll to position [10327, 0]
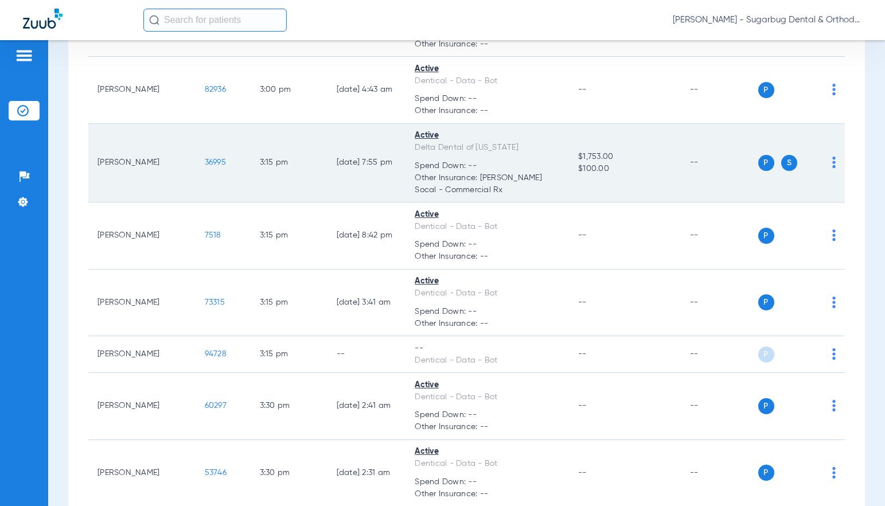
drag, startPoint x: 174, startPoint y: 207, endPoint x: 217, endPoint y: 209, distance: 43.1
click at [217, 203] on td "36995" at bounding box center [223, 163] width 55 height 79
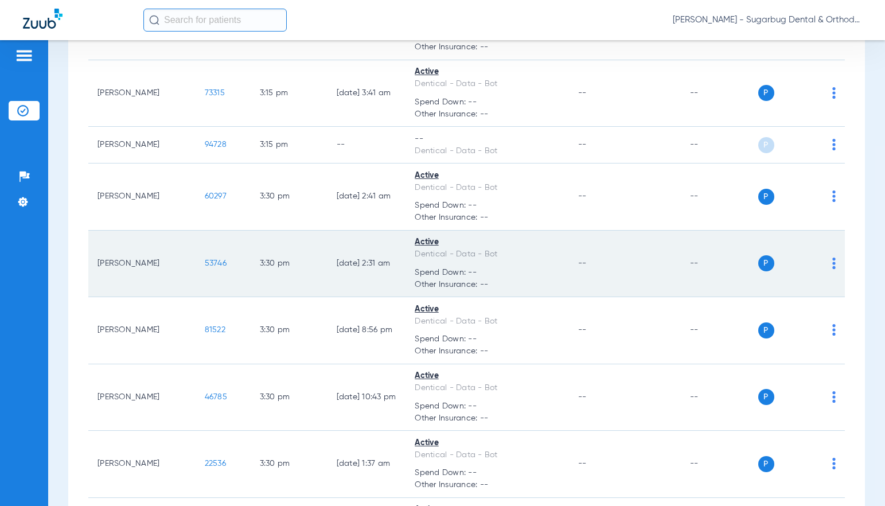
scroll to position [10557, 0]
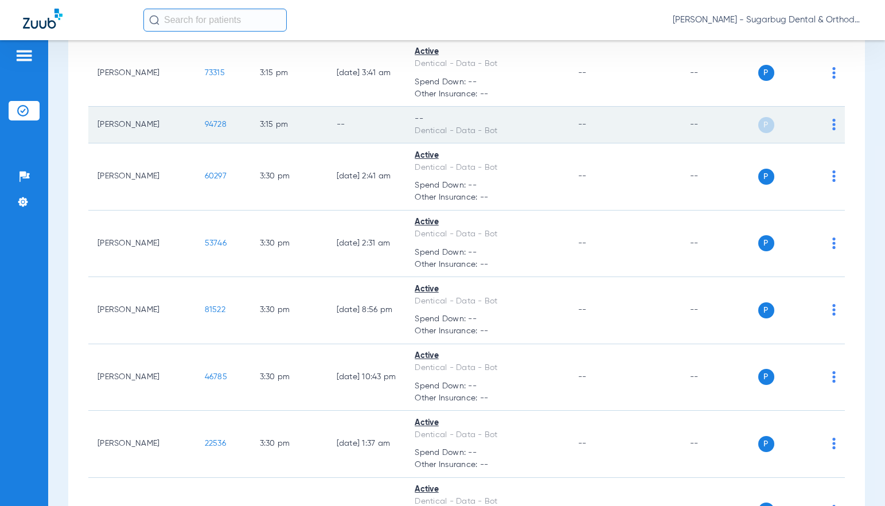
drag, startPoint x: 168, startPoint y: 169, endPoint x: 203, endPoint y: 164, distance: 35.3
click at [203, 143] on td "94728" at bounding box center [223, 125] width 55 height 37
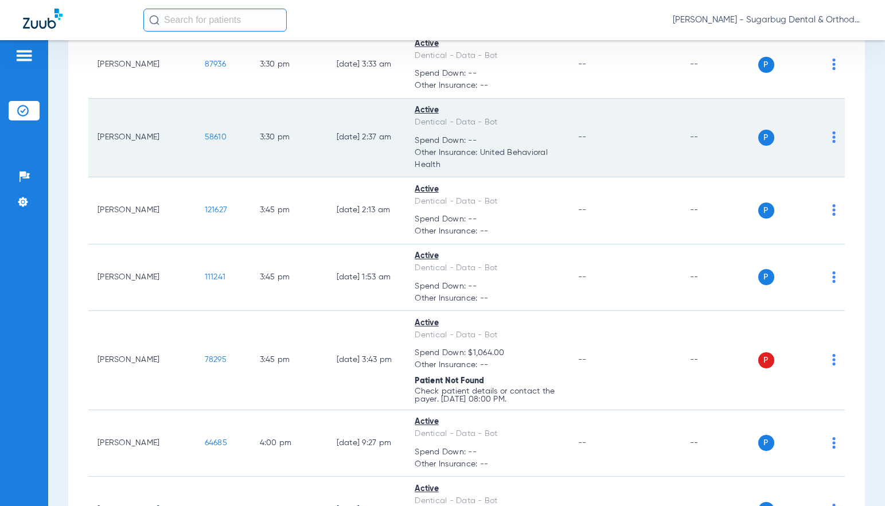
scroll to position [11245, 0]
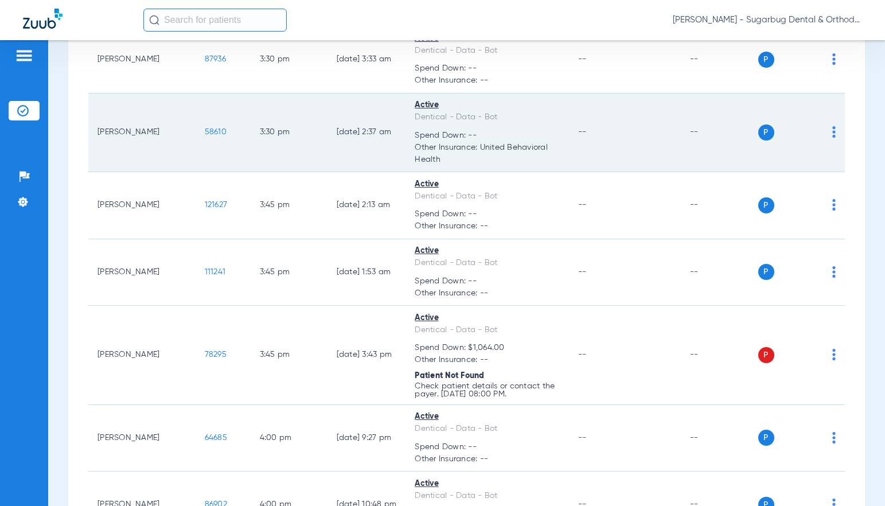
drag, startPoint x: 176, startPoint y: 177, endPoint x: 211, endPoint y: 176, distance: 35.6
click at [211, 173] on td "58610" at bounding box center [223, 133] width 55 height 79
click at [205, 136] on span "58610" at bounding box center [216, 132] width 22 height 8
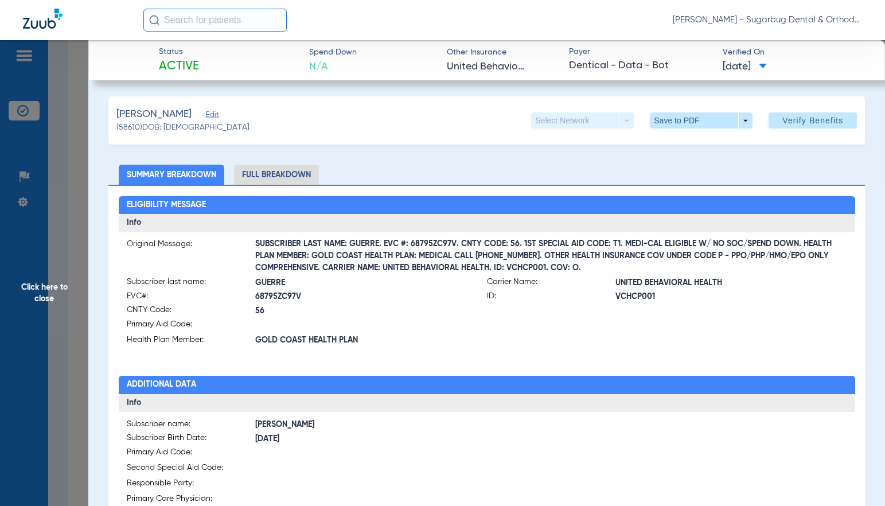
click at [48, 301] on span "Click here to close" at bounding box center [44, 293] width 88 height 506
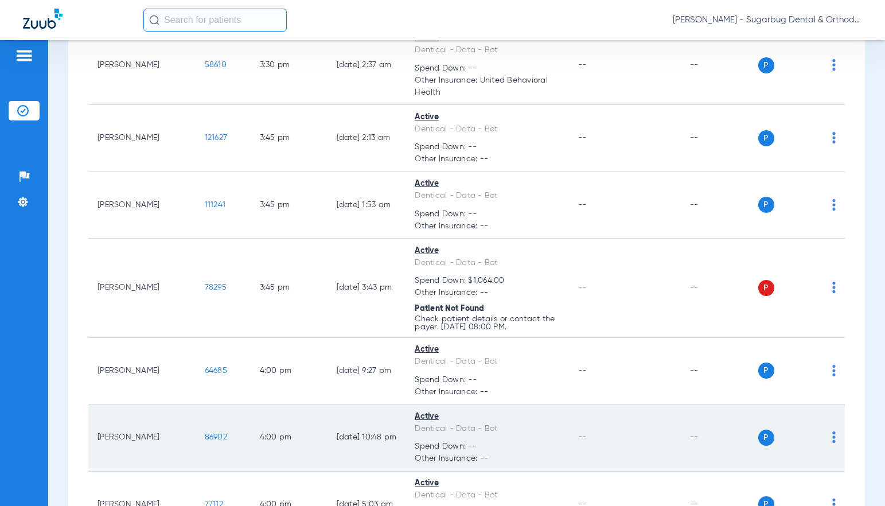
scroll to position [11417, 0]
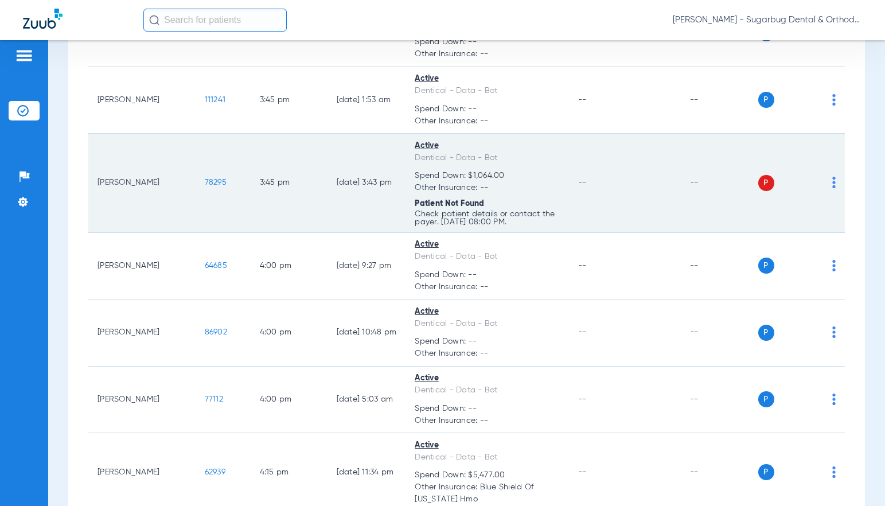
drag, startPoint x: 169, startPoint y: 229, endPoint x: 200, endPoint y: 227, distance: 31.6
click at [200, 227] on td "78295" at bounding box center [223, 183] width 55 height 99
click at [205, 186] on span "78295" at bounding box center [216, 182] width 22 height 8
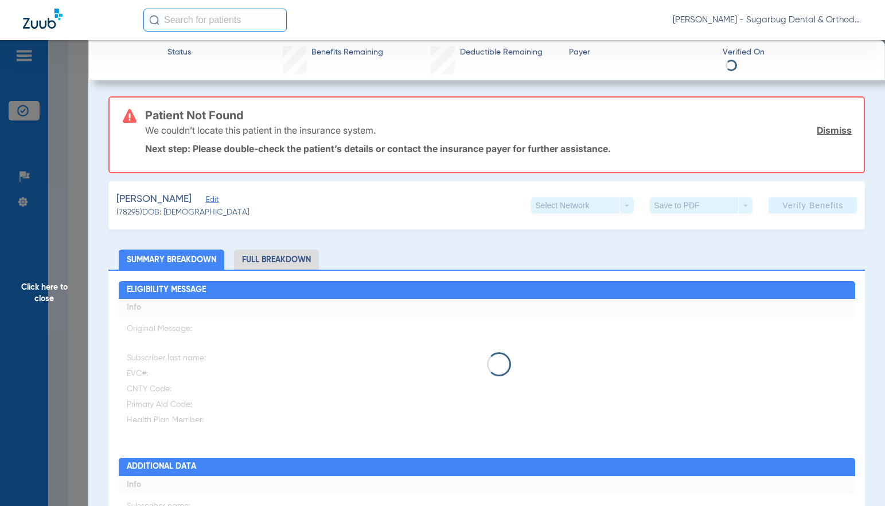
type input "[PERSON_NAME]"
type input "Rea"
type input "[DATE]"
type input "98478074G99050"
type input "DentiCal"
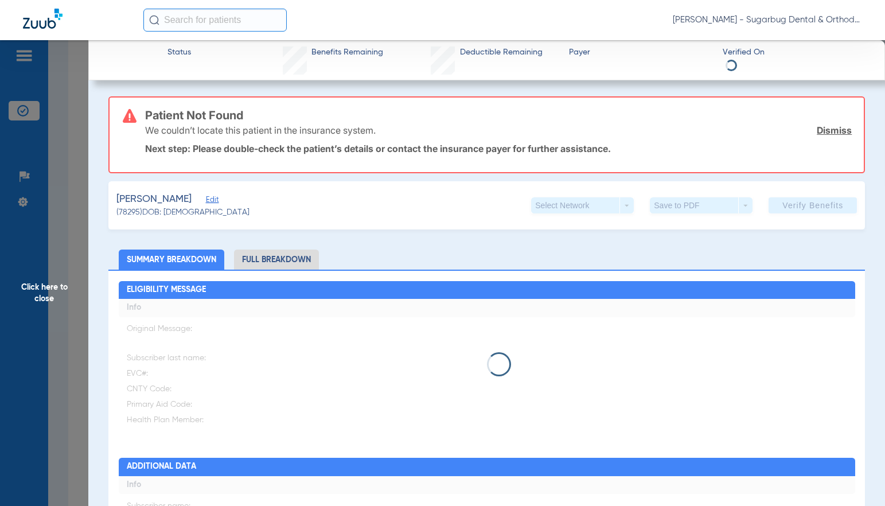
click at [206, 199] on span "Edit" at bounding box center [211, 201] width 10 height 11
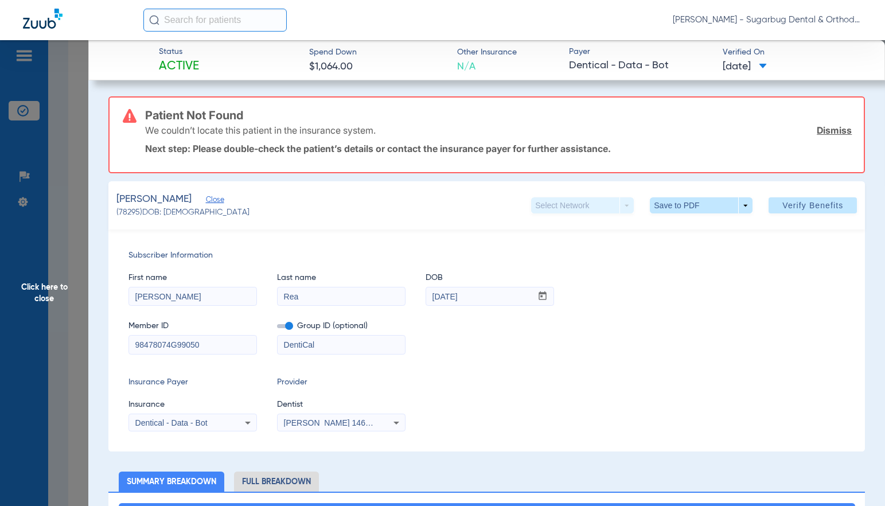
click at [292, 346] on div "Member ID 98478074G99050 Group ID (optional) DentiCal" at bounding box center [487, 332] width 717 height 44
type input "98478074G"
click at [822, 206] on span "Verify Benefits" at bounding box center [813, 205] width 61 height 9
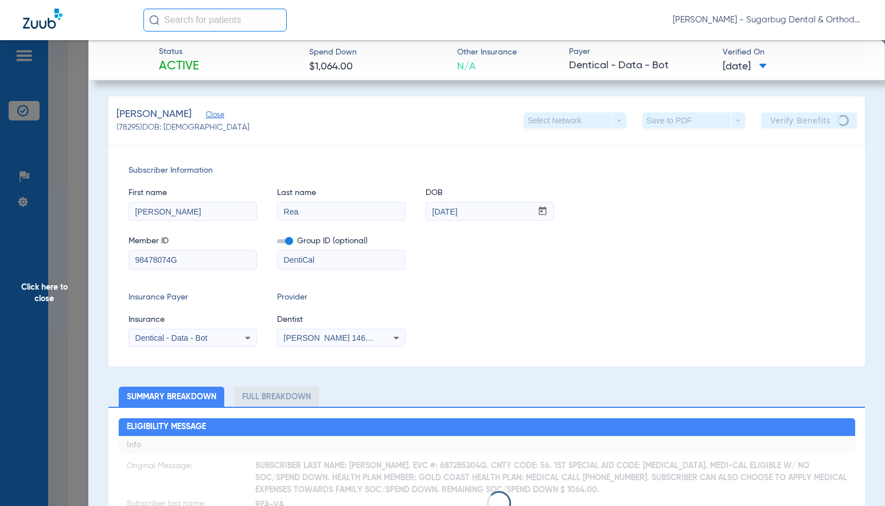
click at [206, 119] on span "Close" at bounding box center [211, 116] width 10 height 11
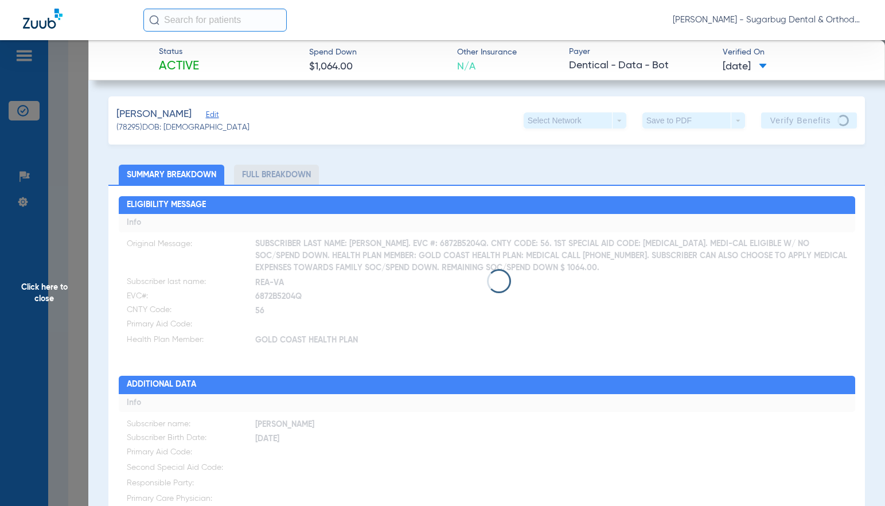
click at [49, 299] on span "Click here to close" at bounding box center [44, 293] width 88 height 506
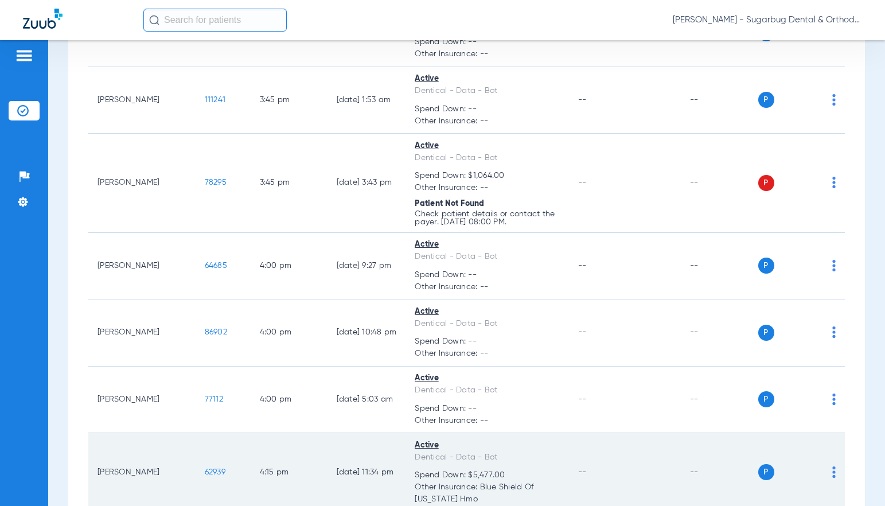
scroll to position [11590, 0]
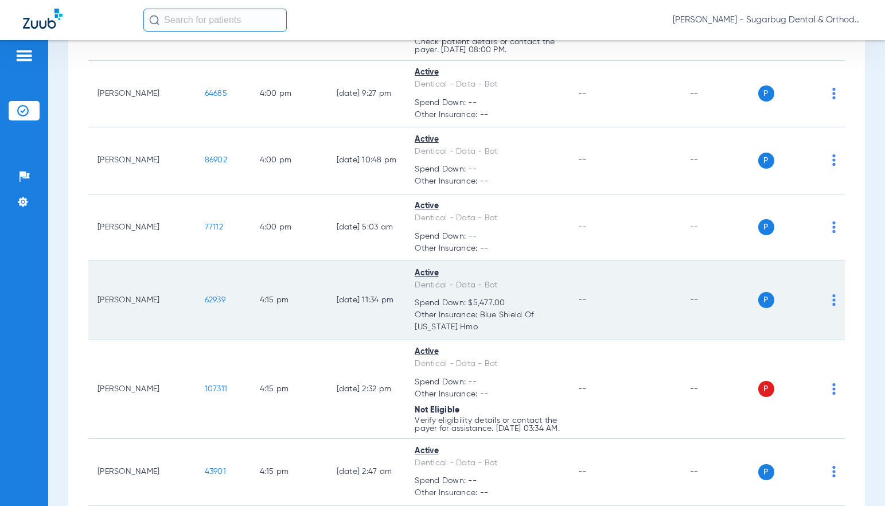
click at [202, 340] on td "62939" at bounding box center [223, 300] width 55 height 79
drag, startPoint x: 193, startPoint y: 339, endPoint x: 207, endPoint y: 337, distance: 13.8
click at [207, 337] on td "62939" at bounding box center [223, 300] width 55 height 79
click at [205, 304] on span "62939" at bounding box center [215, 300] width 21 height 8
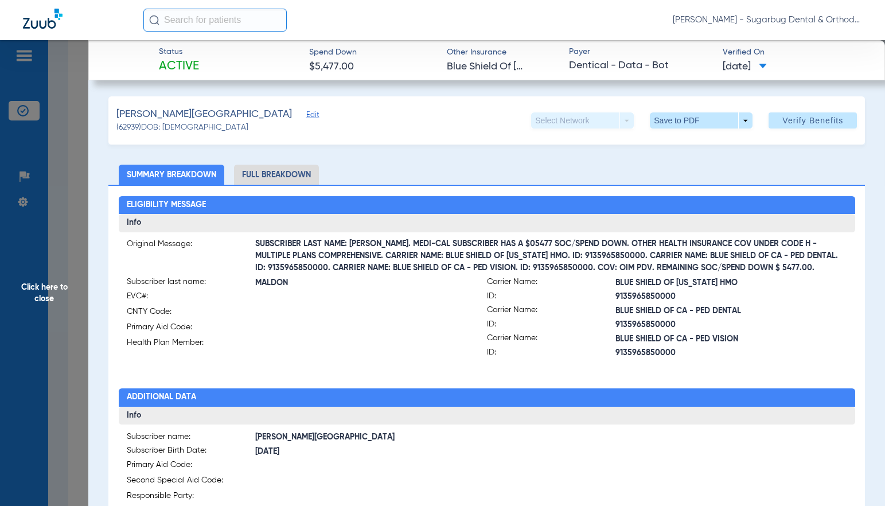
drag, startPoint x: 613, startPoint y: 312, endPoint x: 737, endPoint y: 310, distance: 123.9
click at [737, 310] on span "BLUE SHIELD OF CA - PED DENTAL" at bounding box center [732, 311] width 232 height 12
click at [51, 292] on span "Click here to close" at bounding box center [44, 293] width 88 height 506
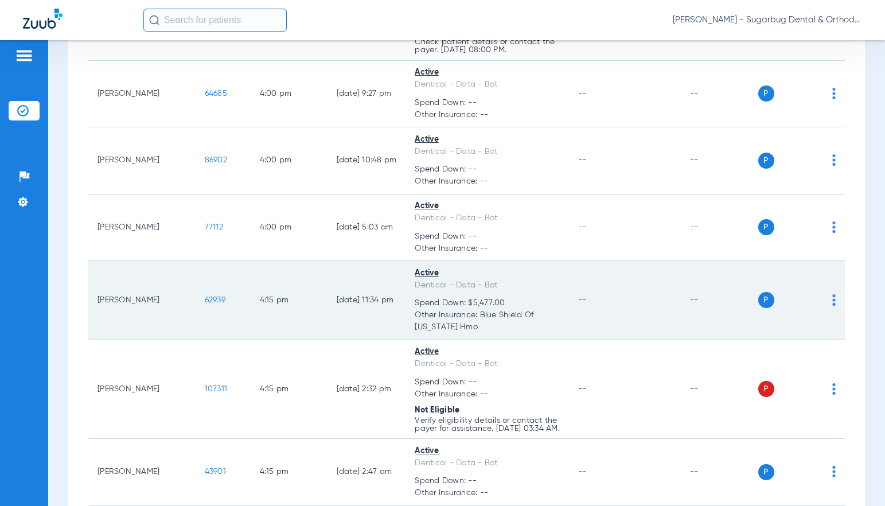
scroll to position [11762, 0]
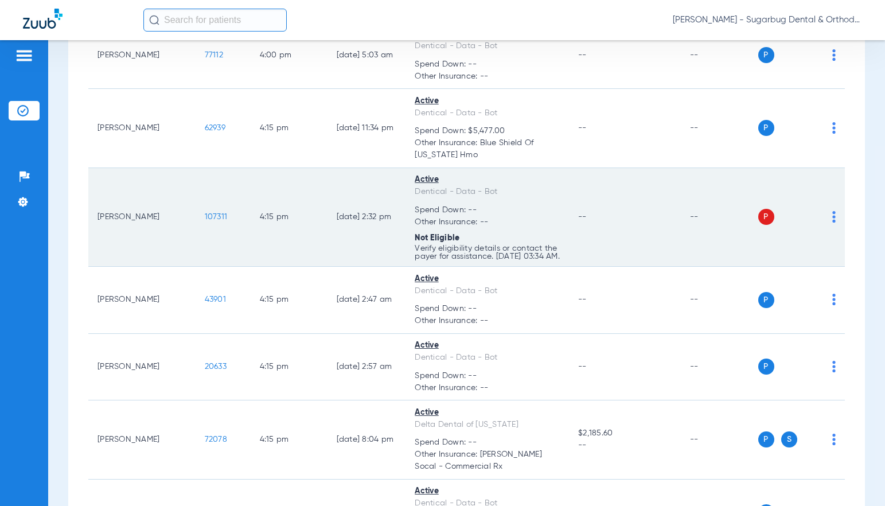
drag, startPoint x: 177, startPoint y: 262, endPoint x: 204, endPoint y: 260, distance: 26.4
click at [204, 260] on td "107311" at bounding box center [223, 217] width 55 height 99
drag, startPoint x: 174, startPoint y: 260, endPoint x: 205, endPoint y: 262, distance: 31.0
click at [205, 262] on td "107311" at bounding box center [223, 217] width 55 height 99
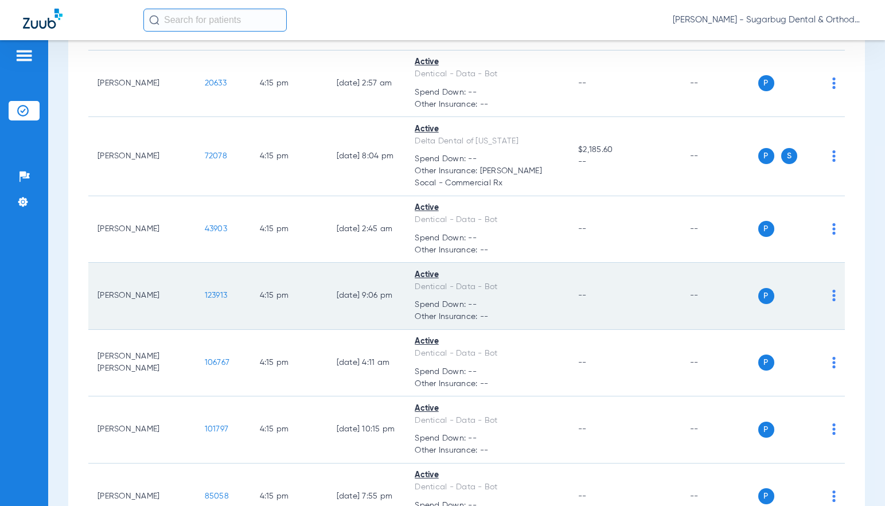
scroll to position [12049, 0]
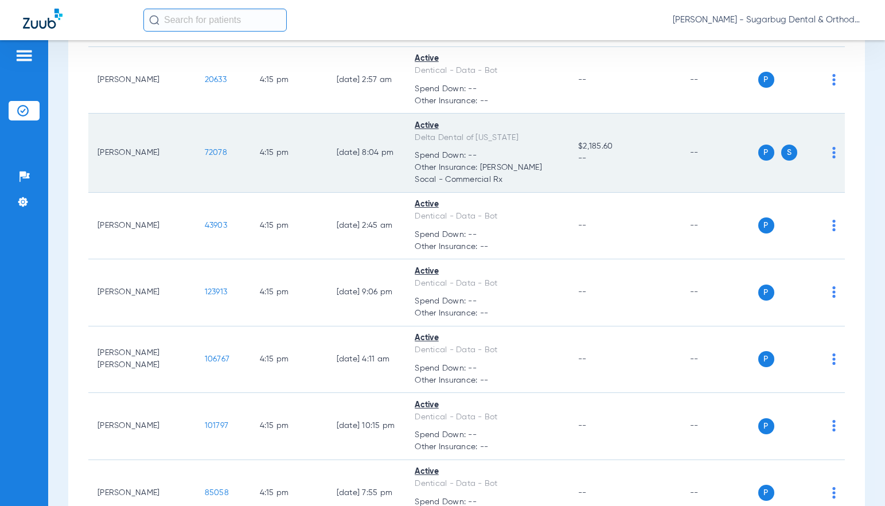
drag, startPoint x: 178, startPoint y: 203, endPoint x: 210, endPoint y: 204, distance: 32.1
click at [210, 193] on td "72078" at bounding box center [223, 153] width 55 height 79
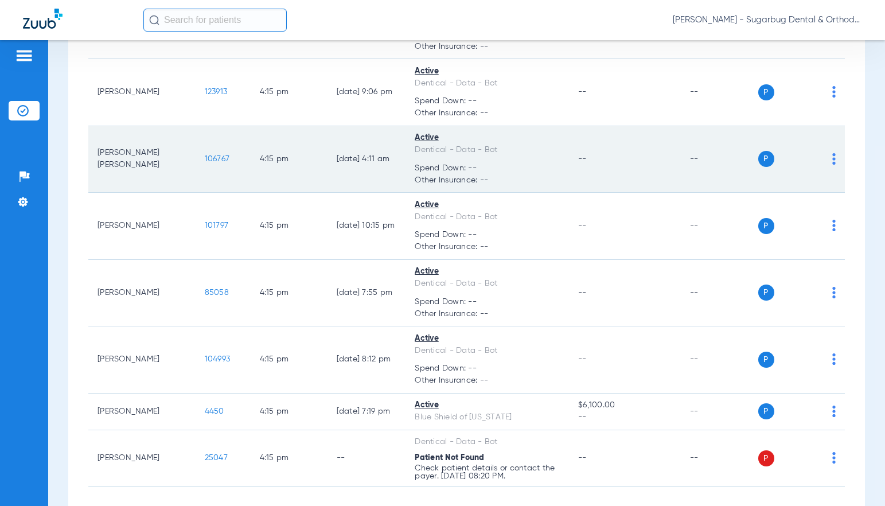
scroll to position [12335, 0]
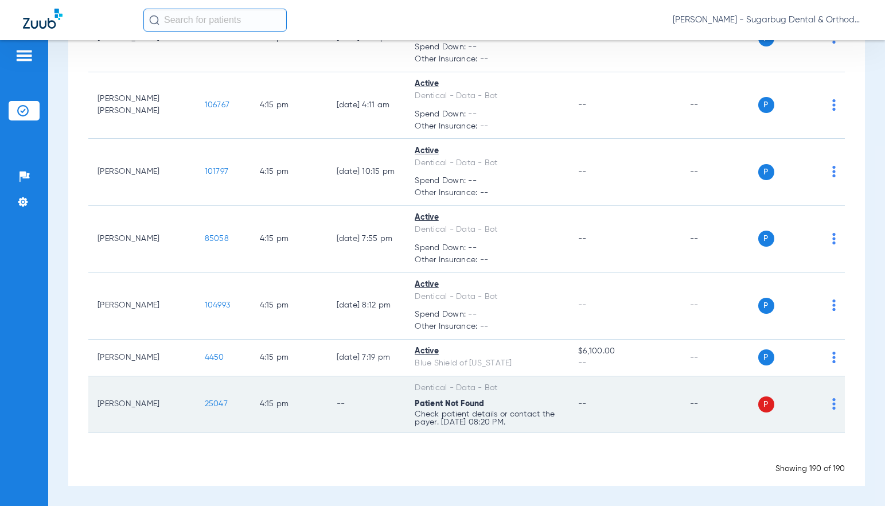
drag, startPoint x: 176, startPoint y: 415, endPoint x: 203, endPoint y: 418, distance: 27.1
click at [203, 418] on td "25047" at bounding box center [223, 404] width 55 height 57
